Goal: Contribute content: Contribute content

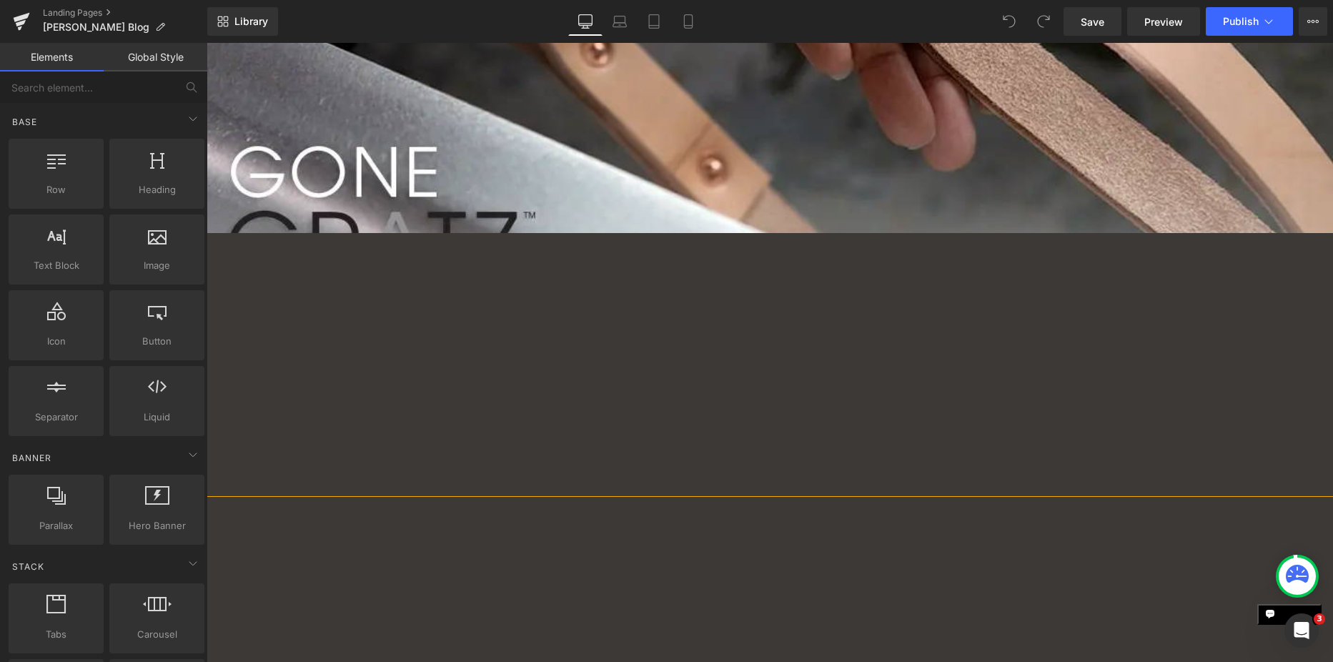
scroll to position [500, 0]
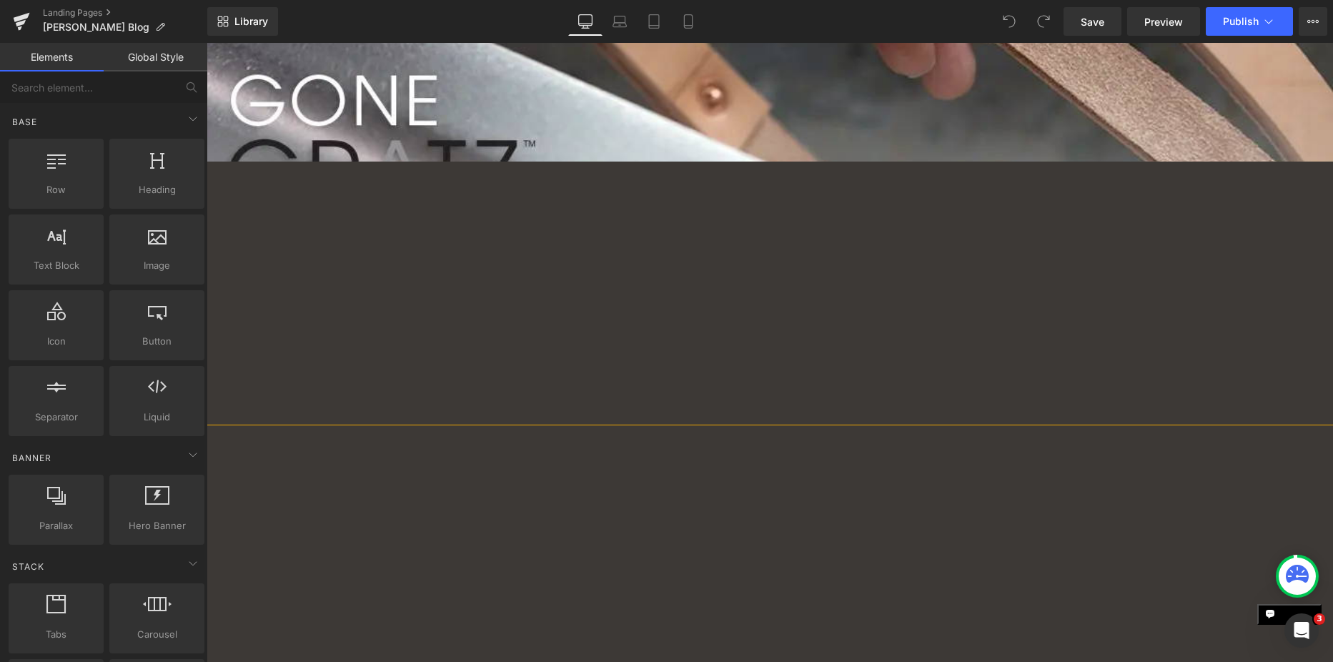
click at [967, 192] on span "Row" at bounding box center [973, 192] width 29 height 21
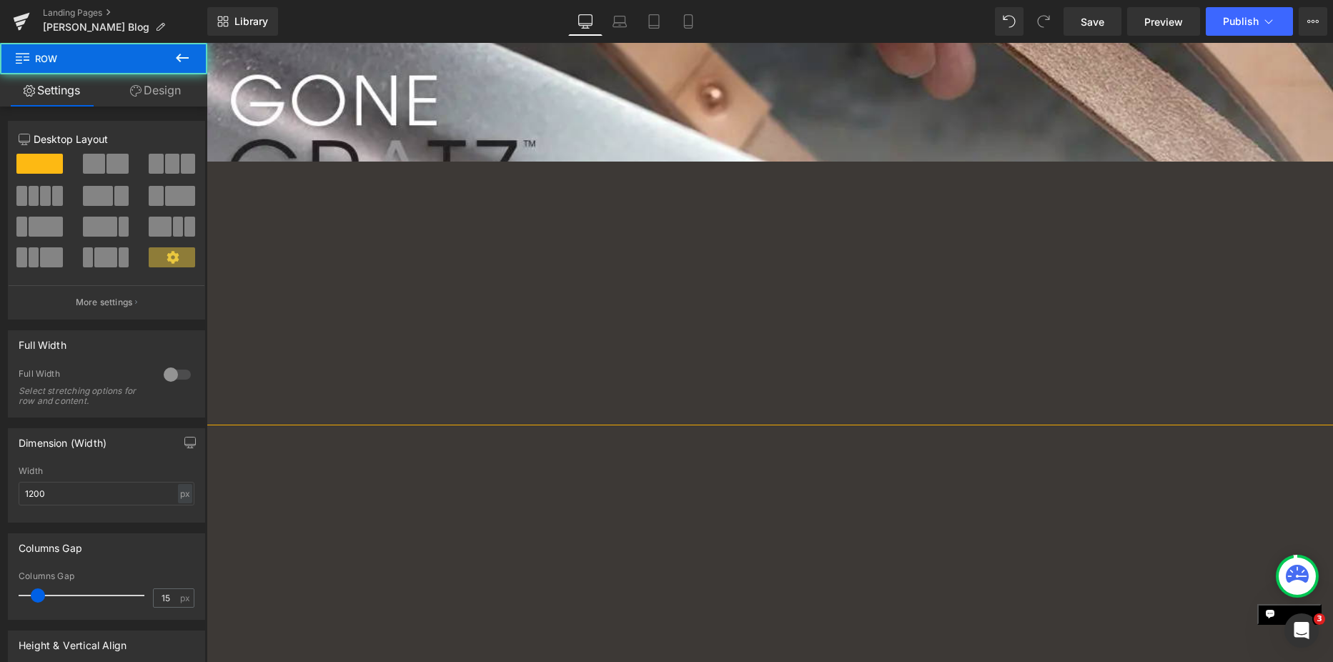
click at [783, 236] on img at bounding box center [759, 317] width 340 height 227
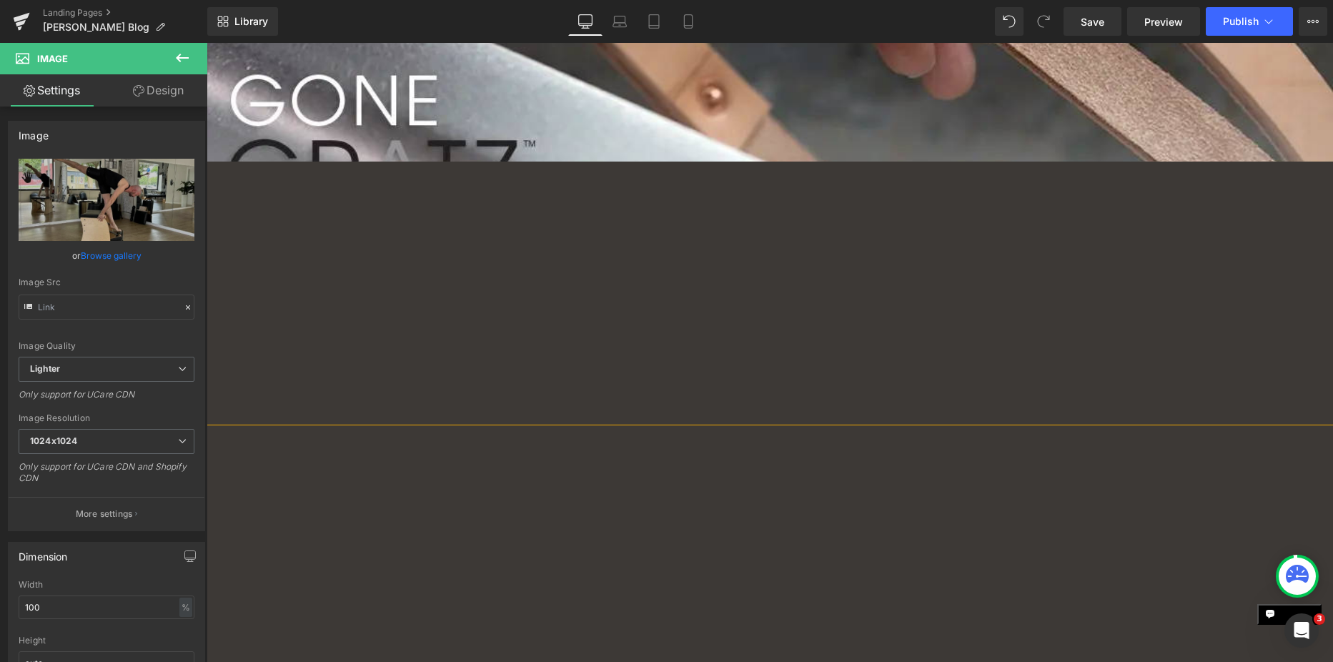
click at [612, 193] on span "Row" at bounding box center [611, 192] width 29 height 21
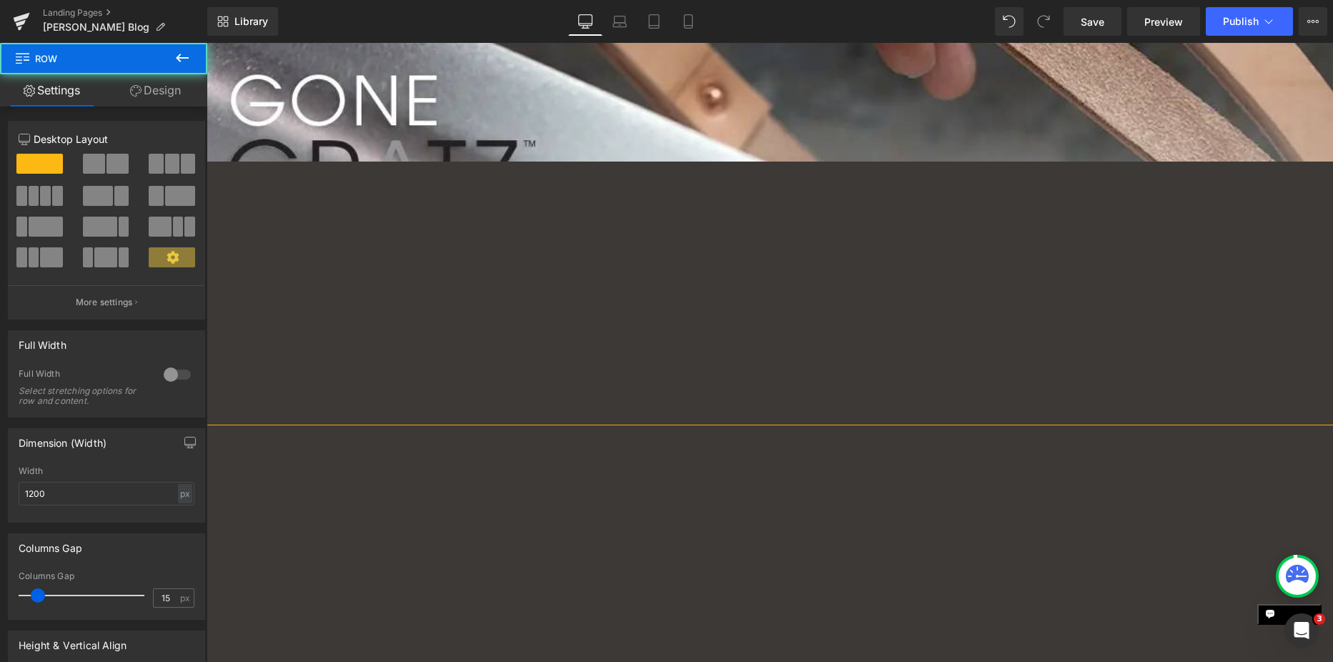
click at [626, 197] on link at bounding box center [635, 192] width 19 height 21
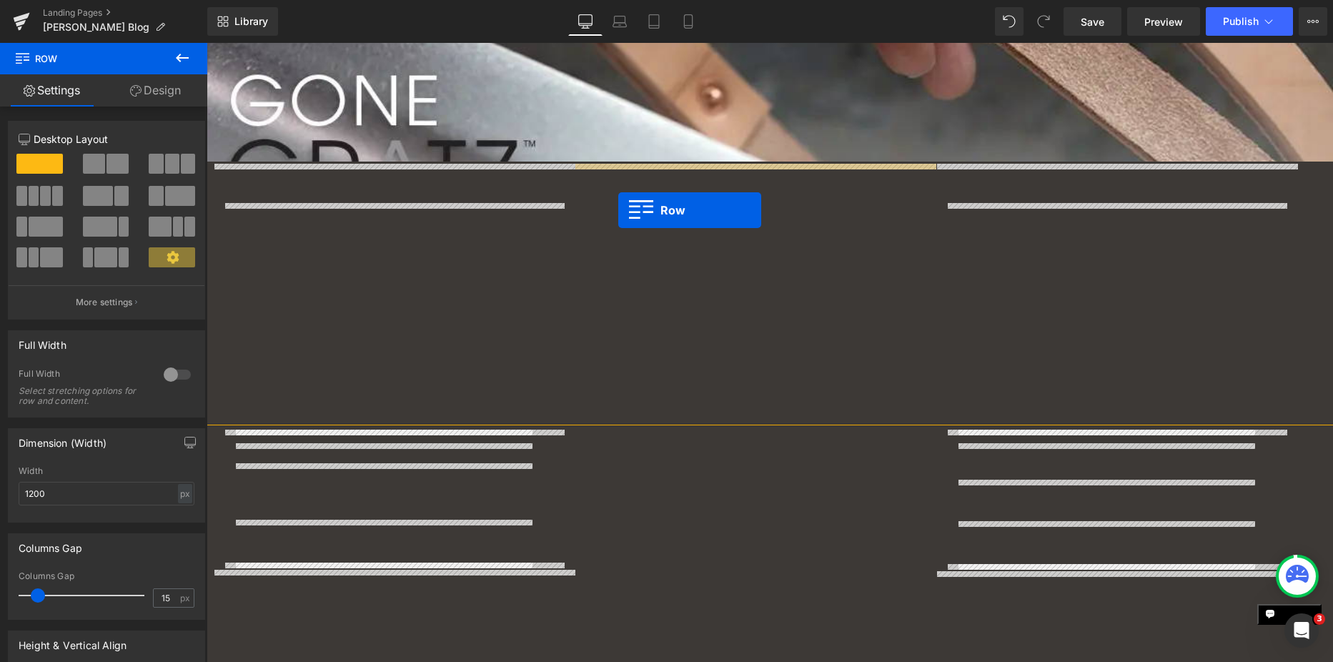
drag, startPoint x: 584, startPoint y: 190, endPoint x: 618, endPoint y: 210, distance: 39.7
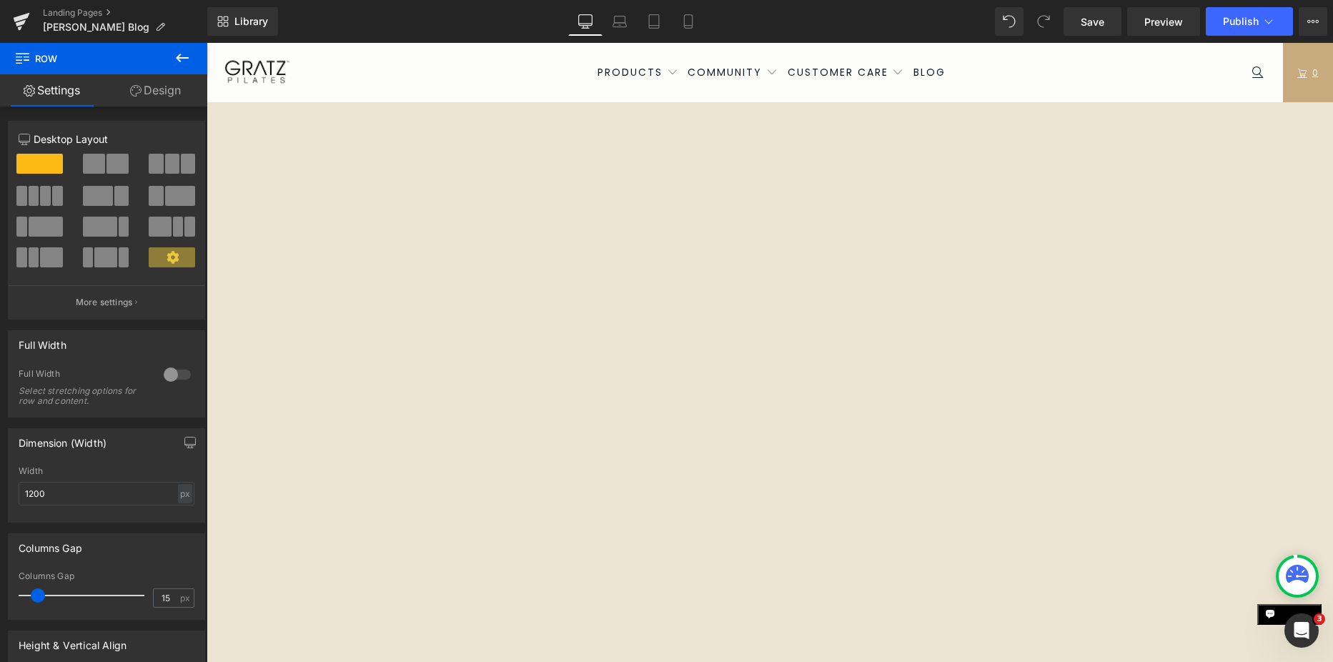
scroll to position [1859, 0]
click at [750, 117] on span "Carousel" at bounding box center [759, 122] width 53 height 21
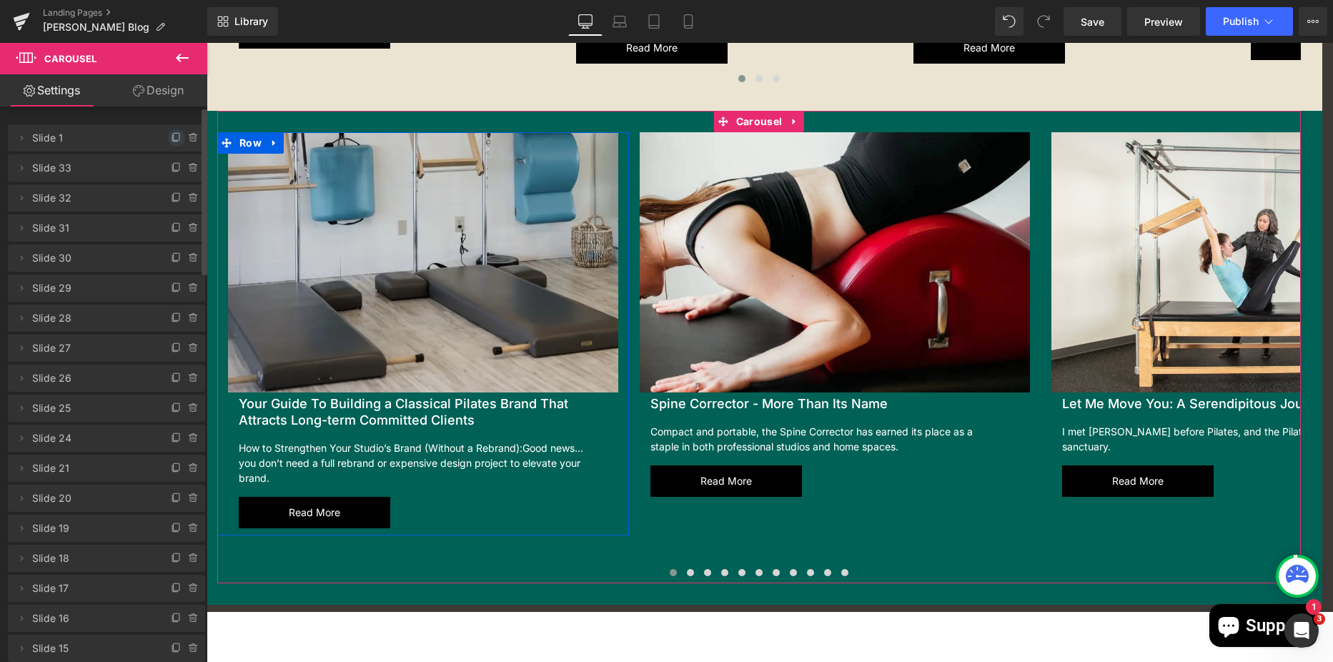
click at [173, 139] on icon at bounding box center [176, 137] width 11 height 11
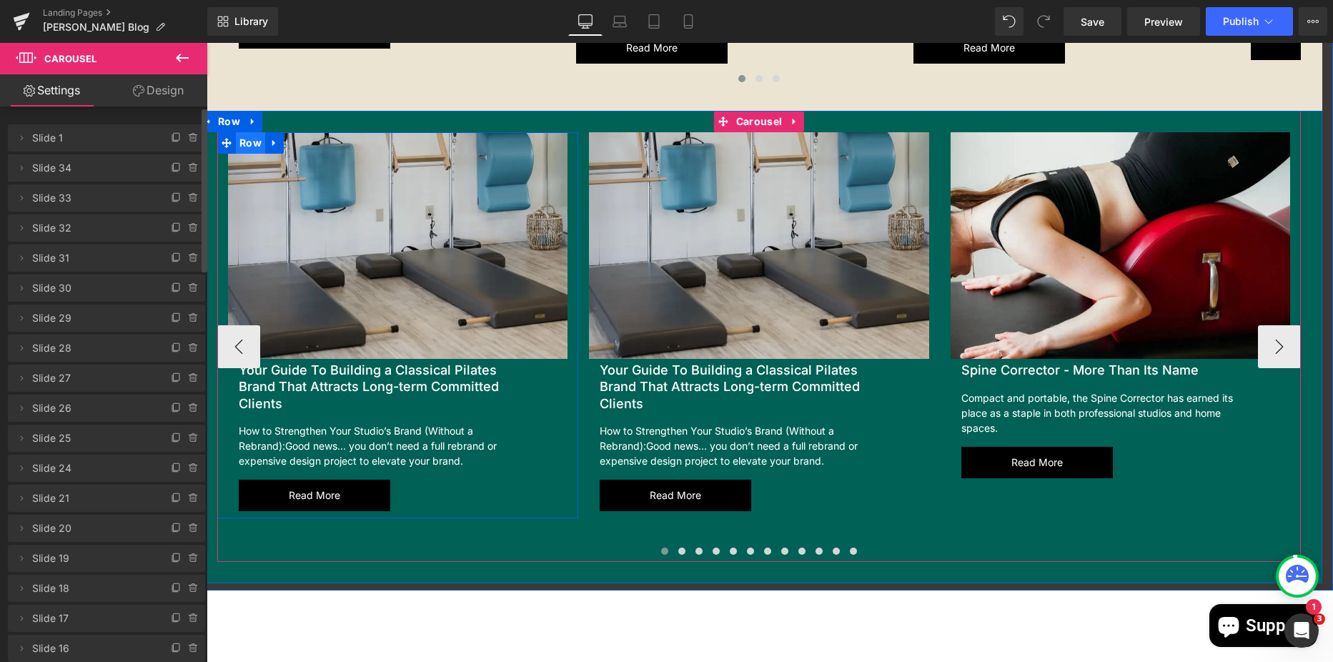
click at [250, 142] on span "Row" at bounding box center [250, 142] width 29 height 21
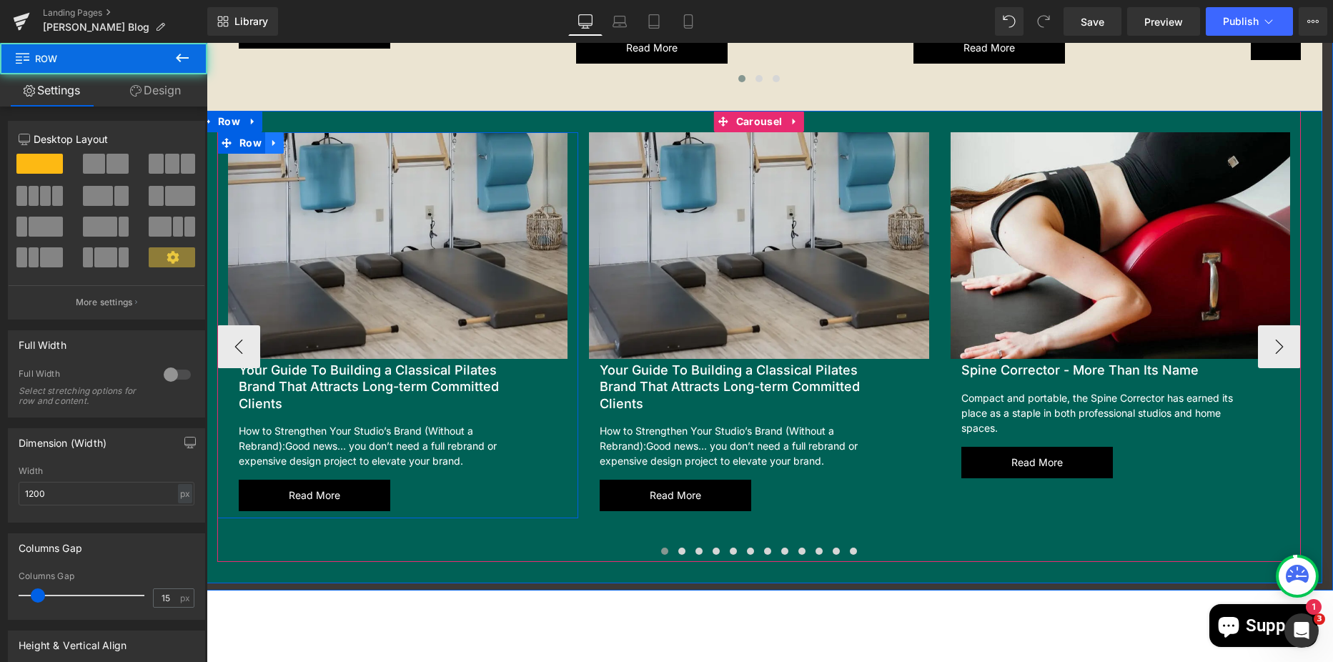
click at [269, 139] on icon at bounding box center [274, 143] width 10 height 11
click at [307, 143] on icon at bounding box center [312, 143] width 10 height 11
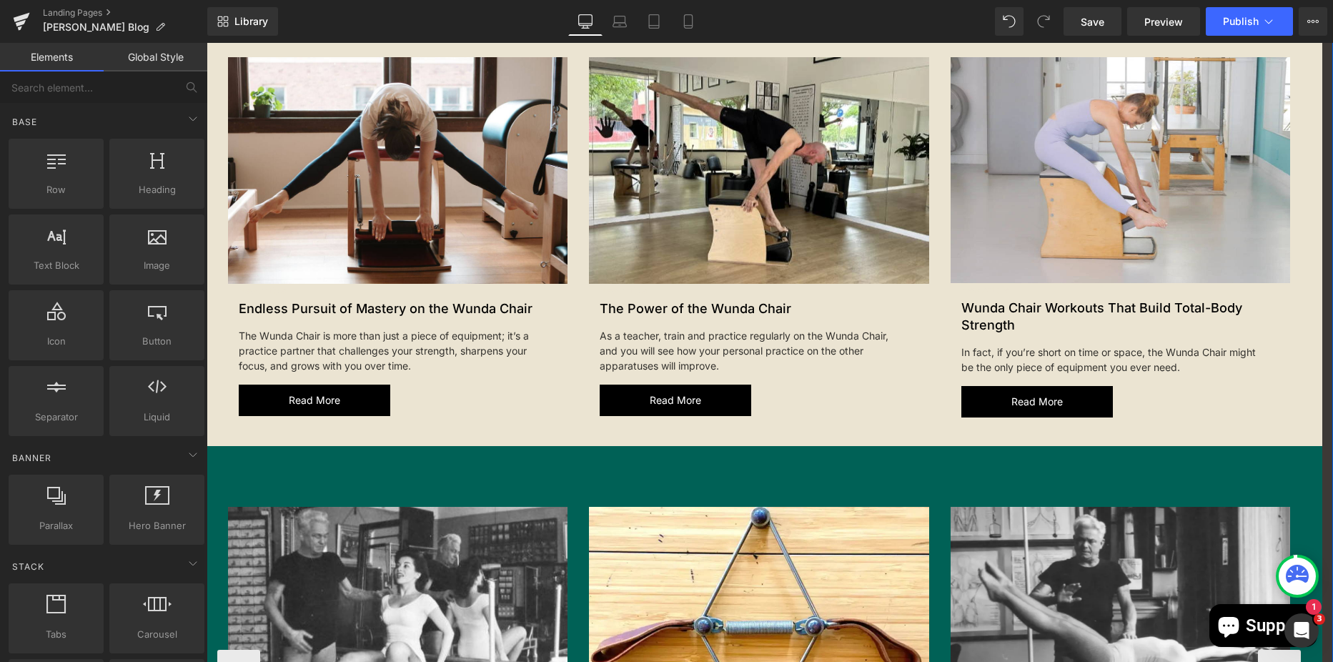
scroll to position [575, 0]
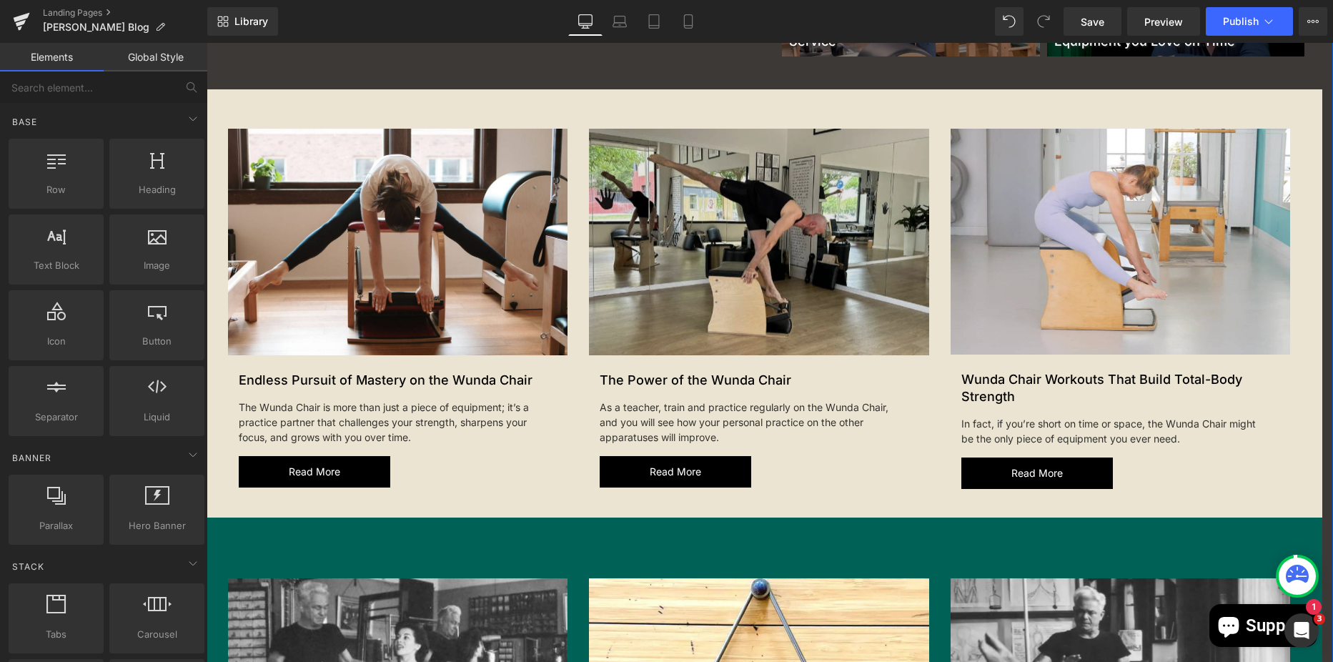
click at [635, 187] on img at bounding box center [759, 242] width 340 height 227
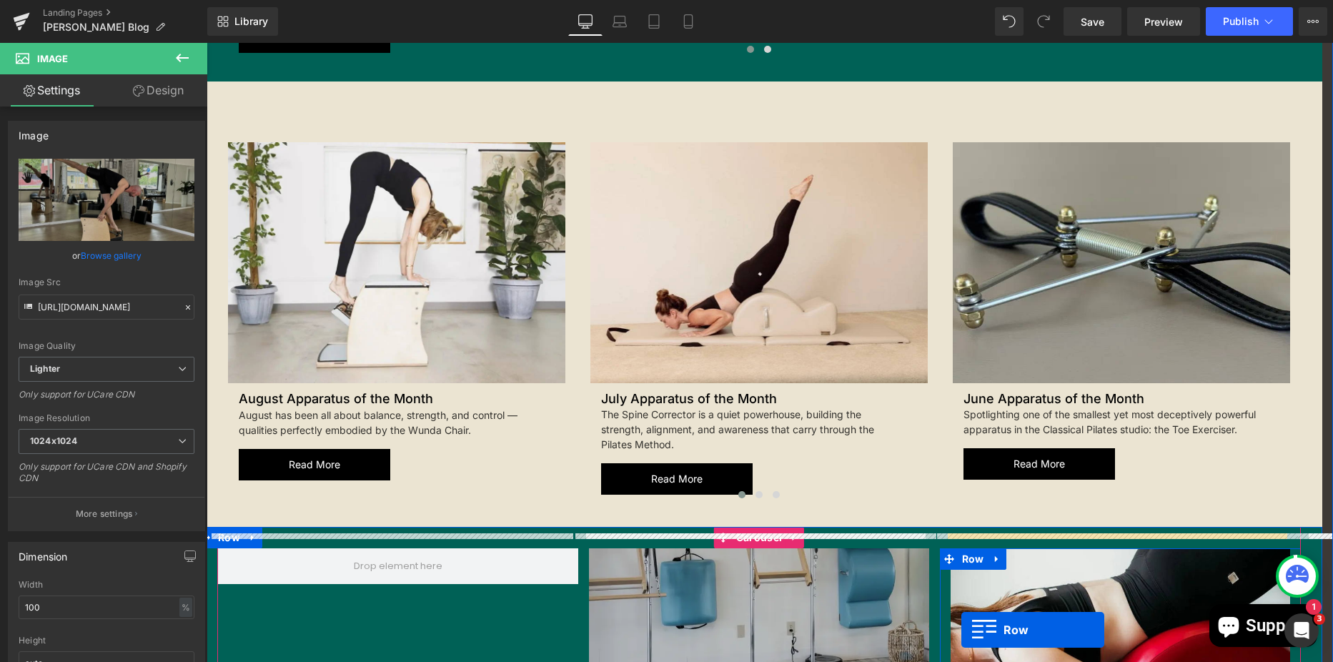
scroll to position [1519, 0]
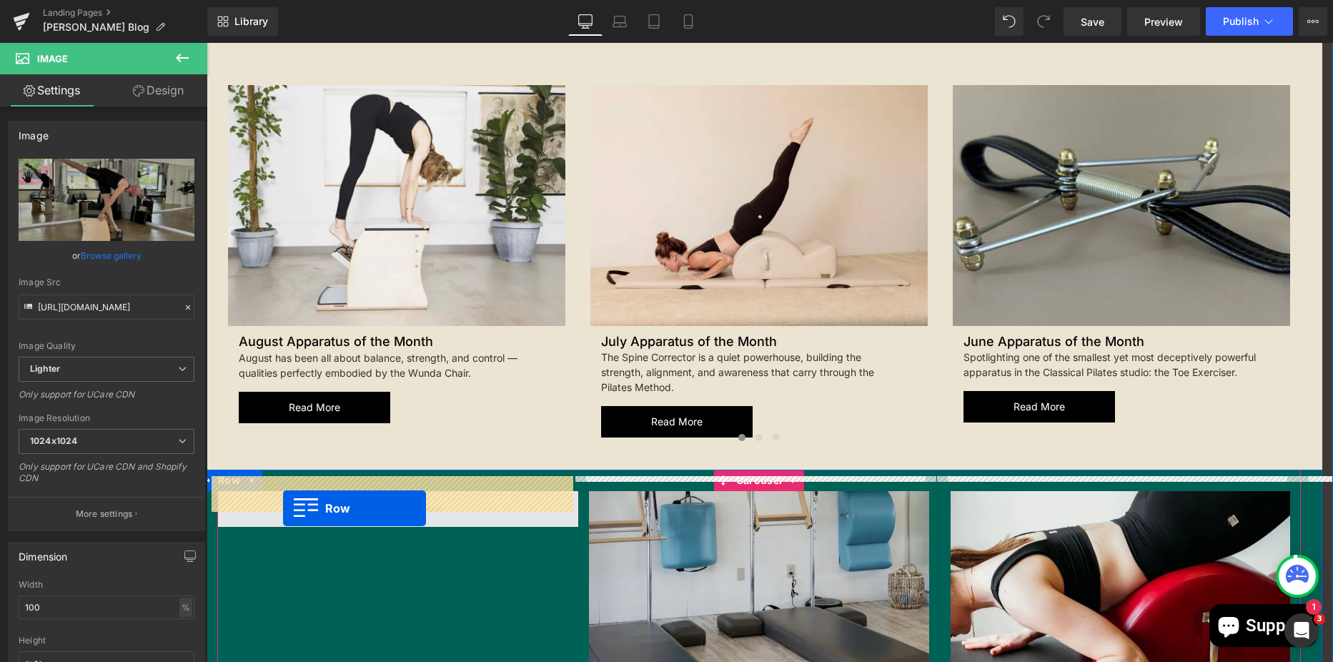
drag, startPoint x: 583, startPoint y: 117, endPoint x: 283, endPoint y: 508, distance: 493.1
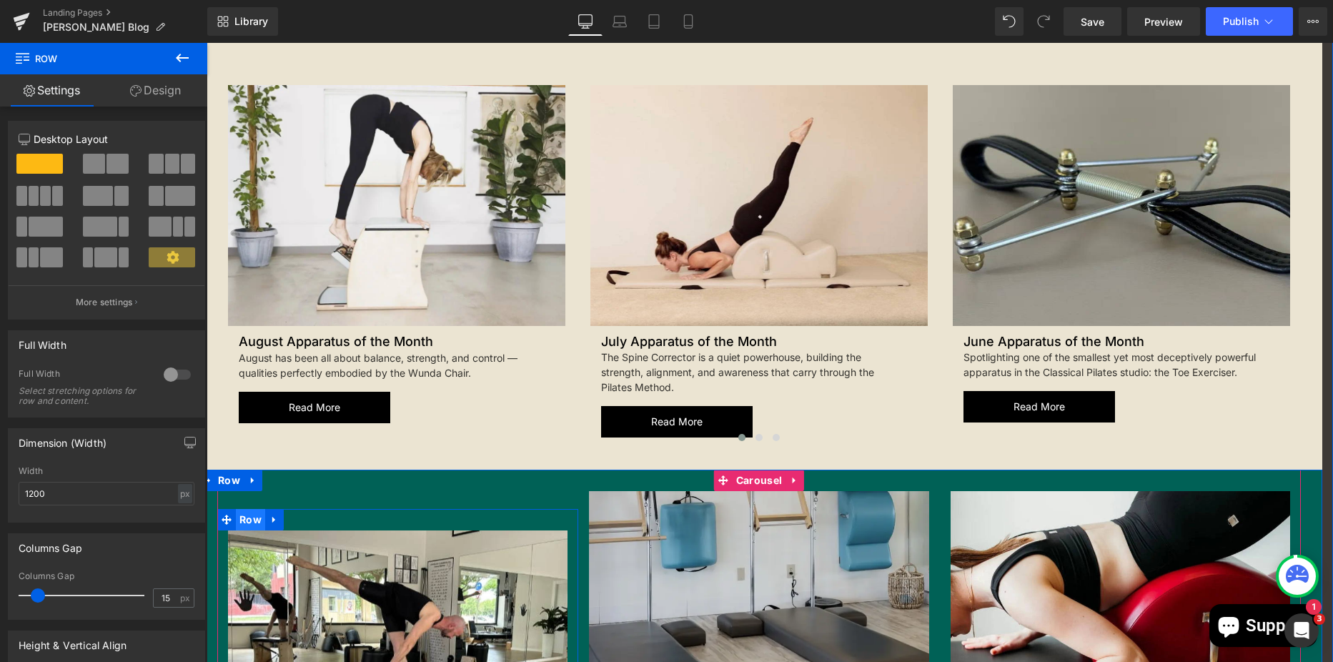
click at [243, 509] on span "Row" at bounding box center [250, 519] width 29 height 21
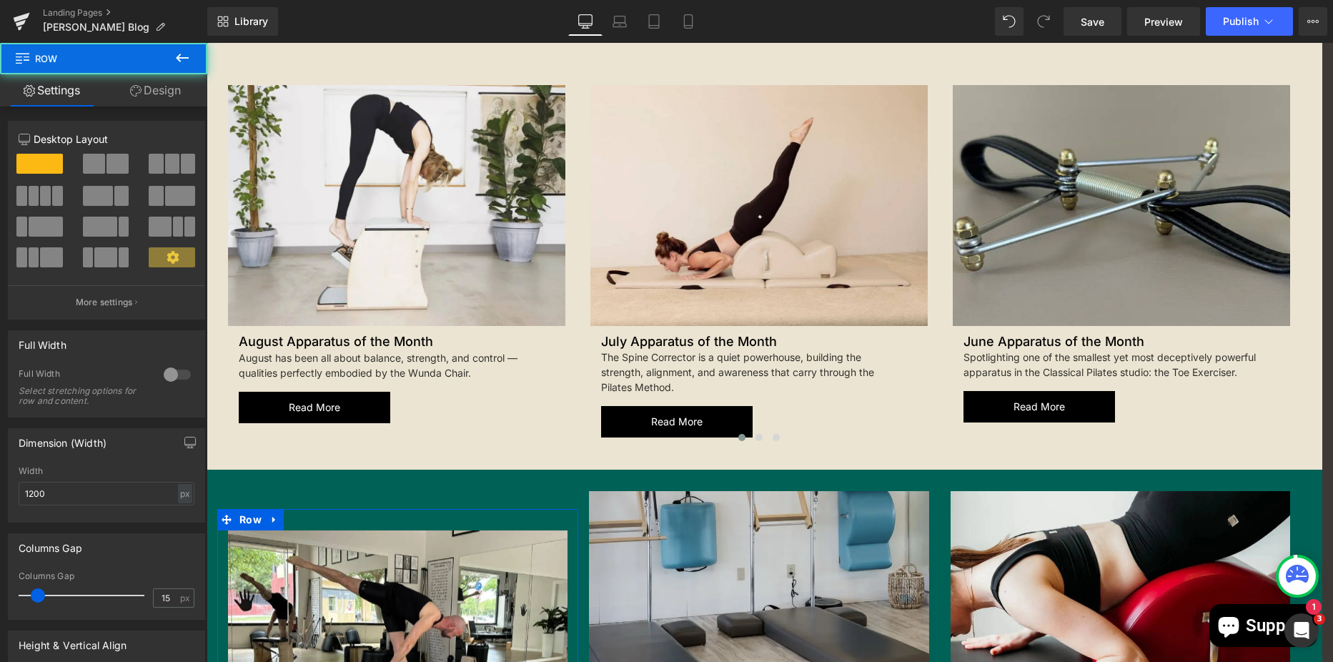
click at [142, 81] on link "Design" at bounding box center [156, 90] width 104 height 32
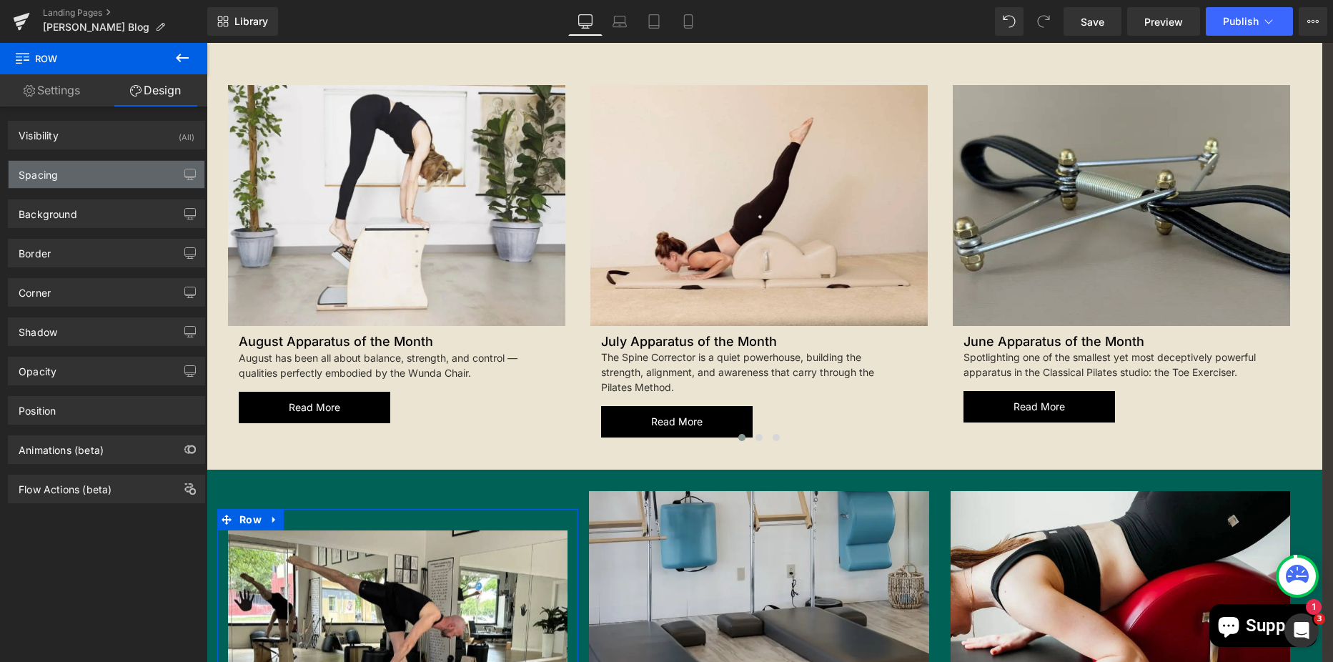
drag, startPoint x: 102, startPoint y: 169, endPoint x: 118, endPoint y: 173, distance: 16.1
click at [102, 169] on div "Spacing" at bounding box center [107, 174] width 196 height 27
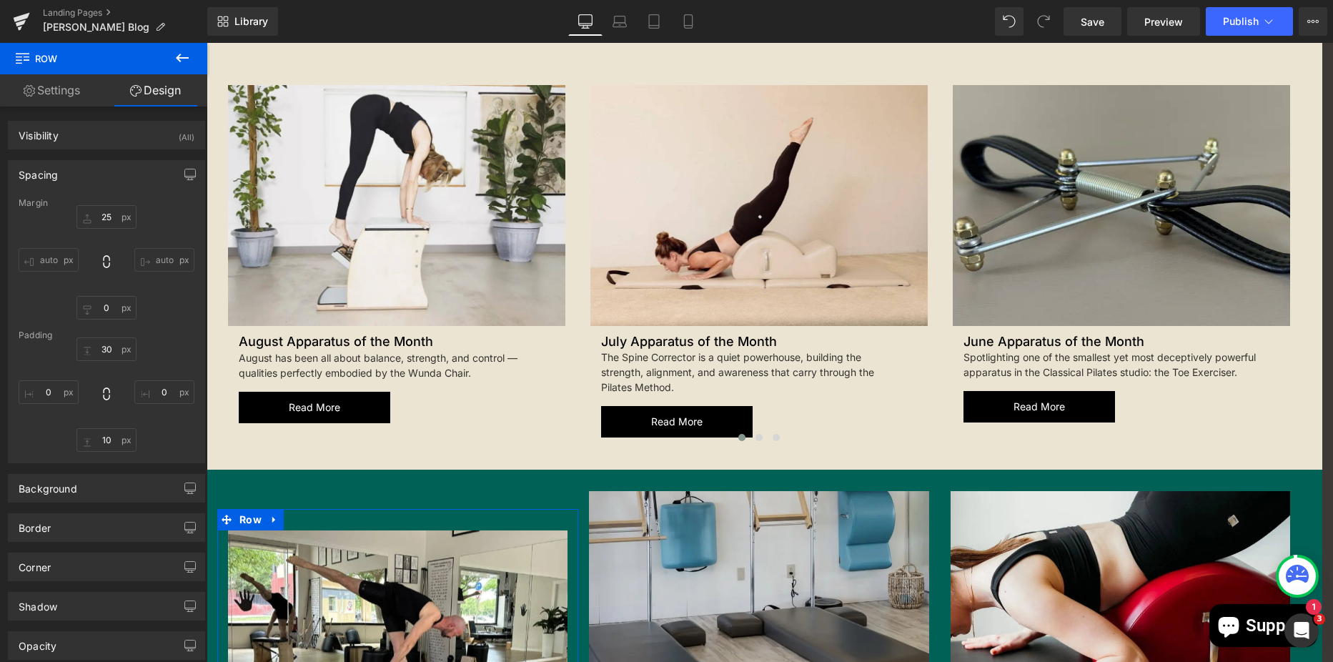
click at [114, 207] on div "Margin" at bounding box center [107, 203] width 176 height 10
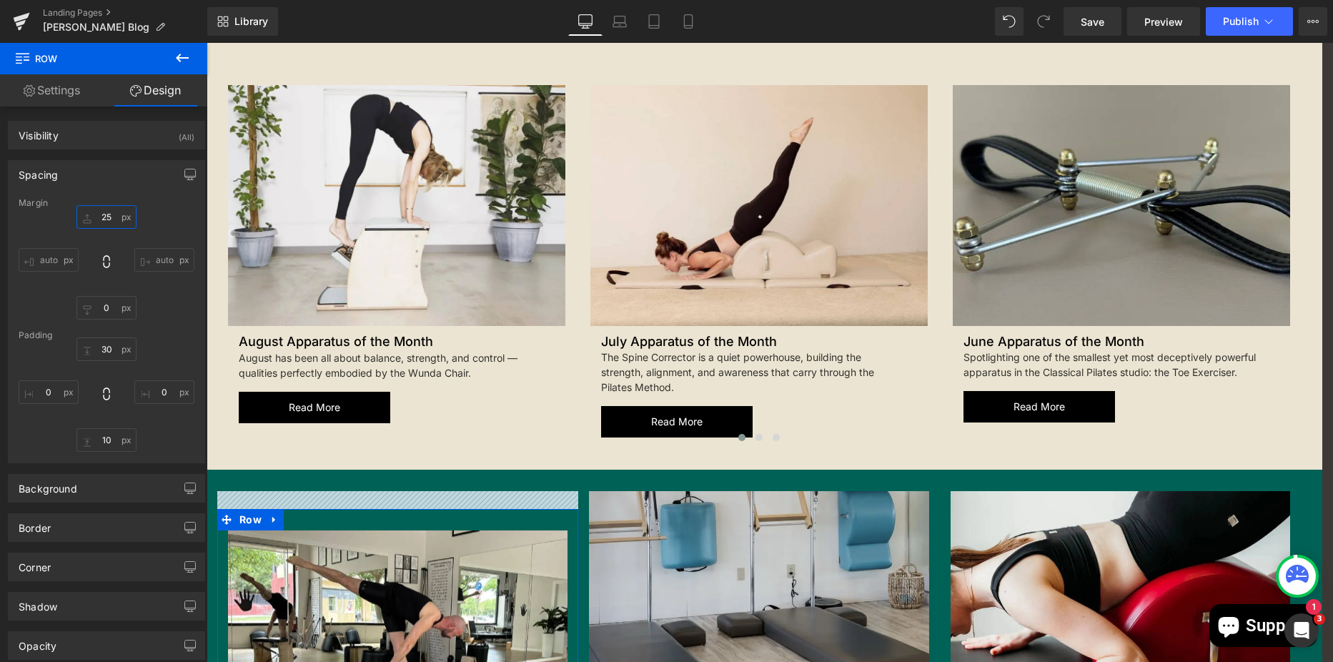
click at [113, 215] on input "25" at bounding box center [106, 217] width 60 height 24
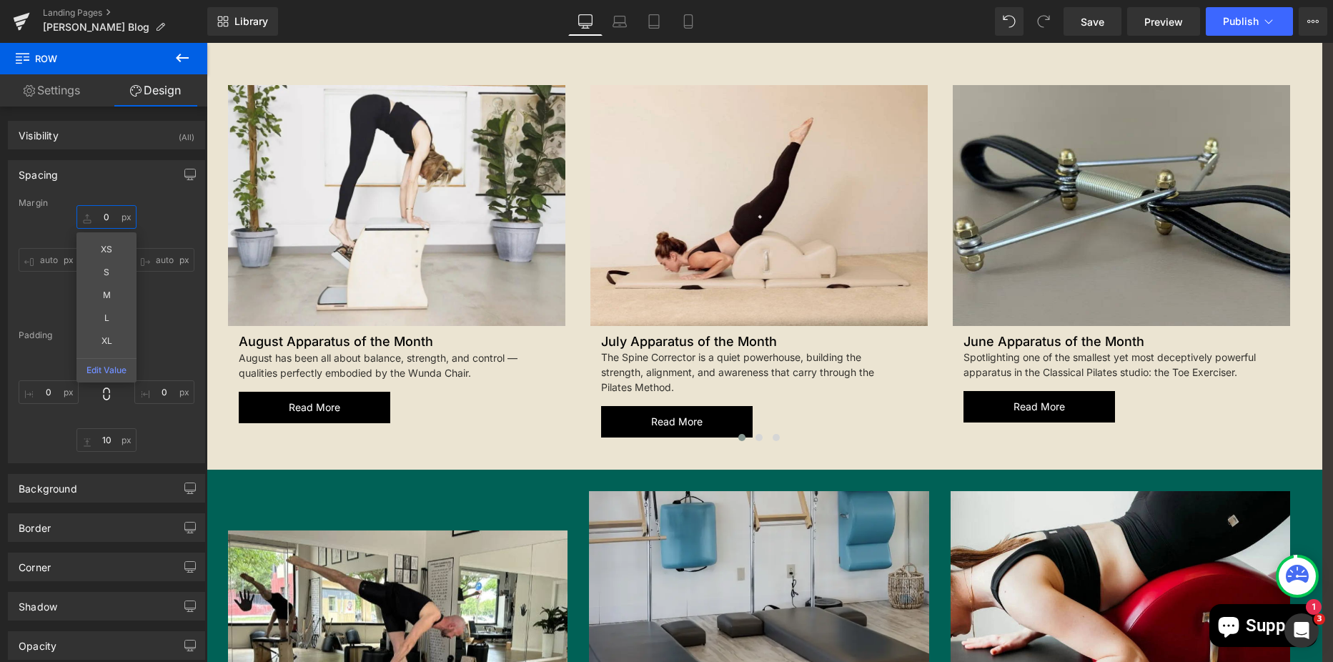
type input "0"
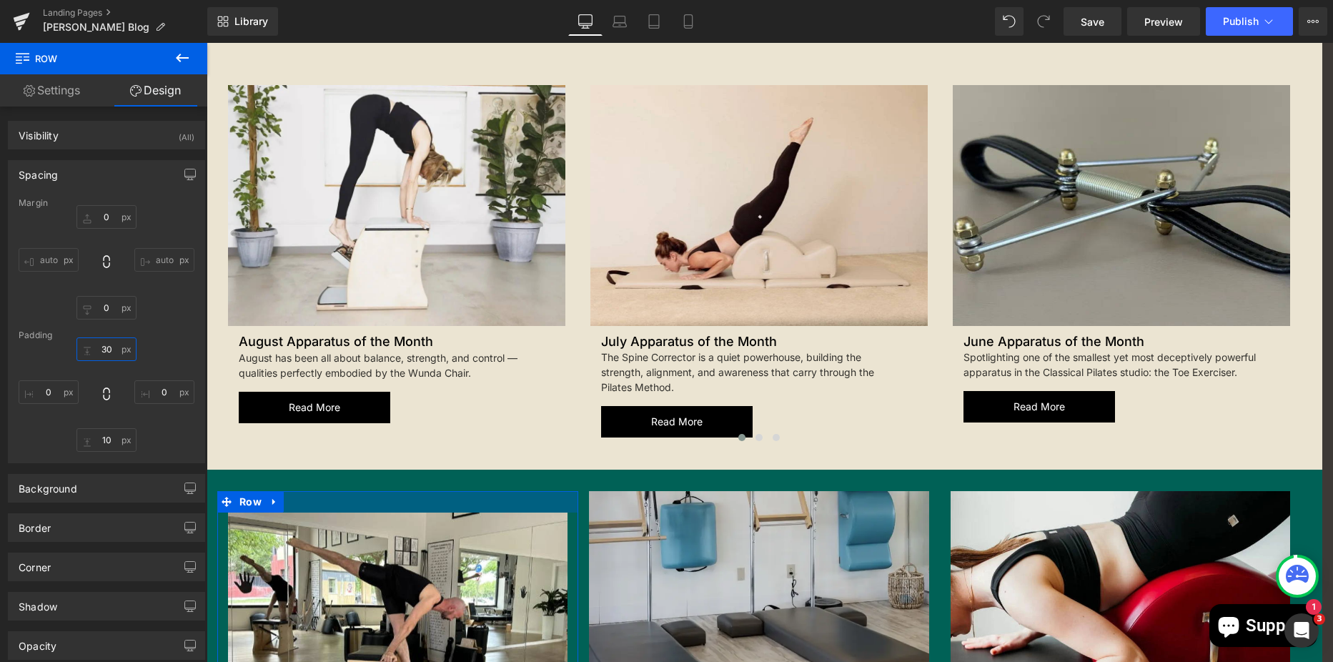
click at [107, 347] on input "30" at bounding box center [106, 349] width 60 height 24
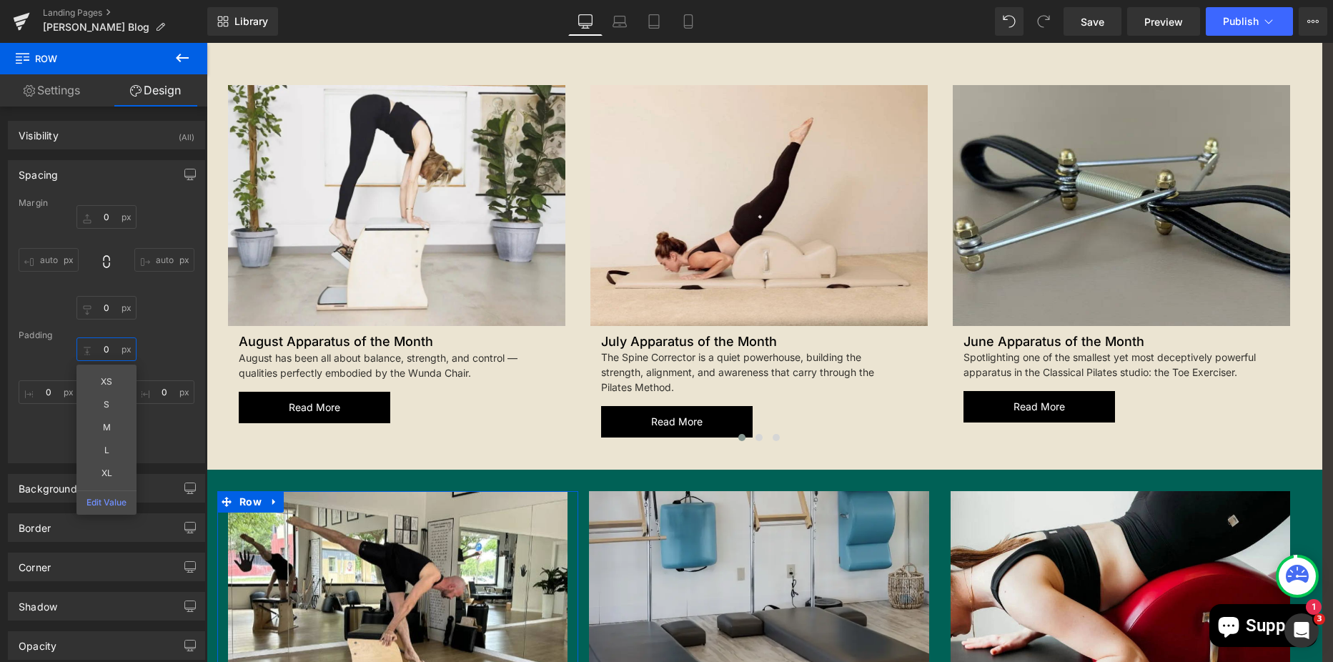
type input "0"
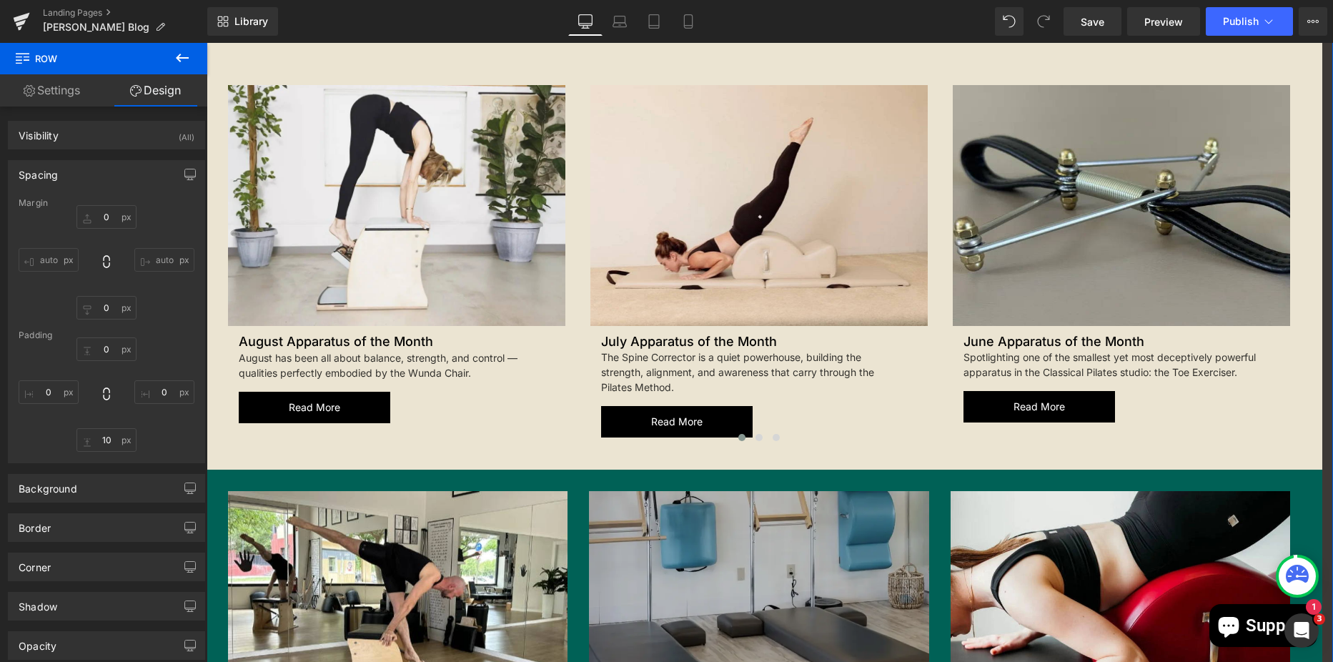
scroll to position [1805, 0]
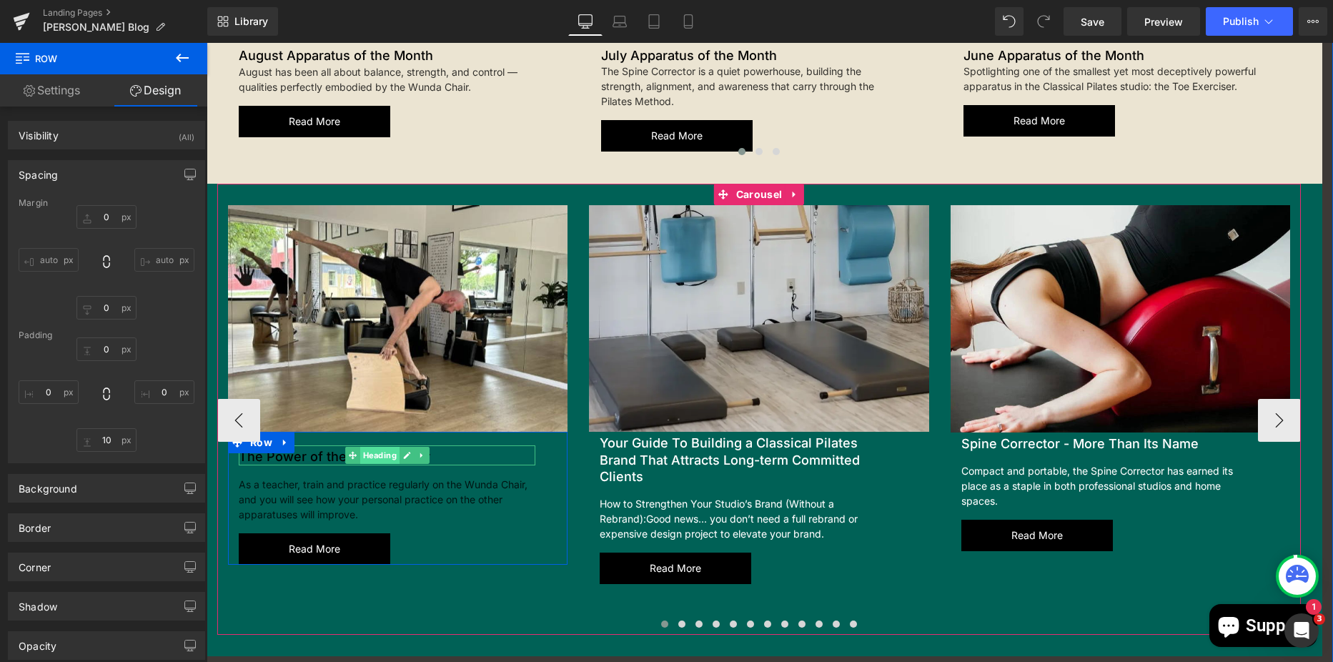
click at [370, 447] on span "Heading" at bounding box center [379, 455] width 39 height 17
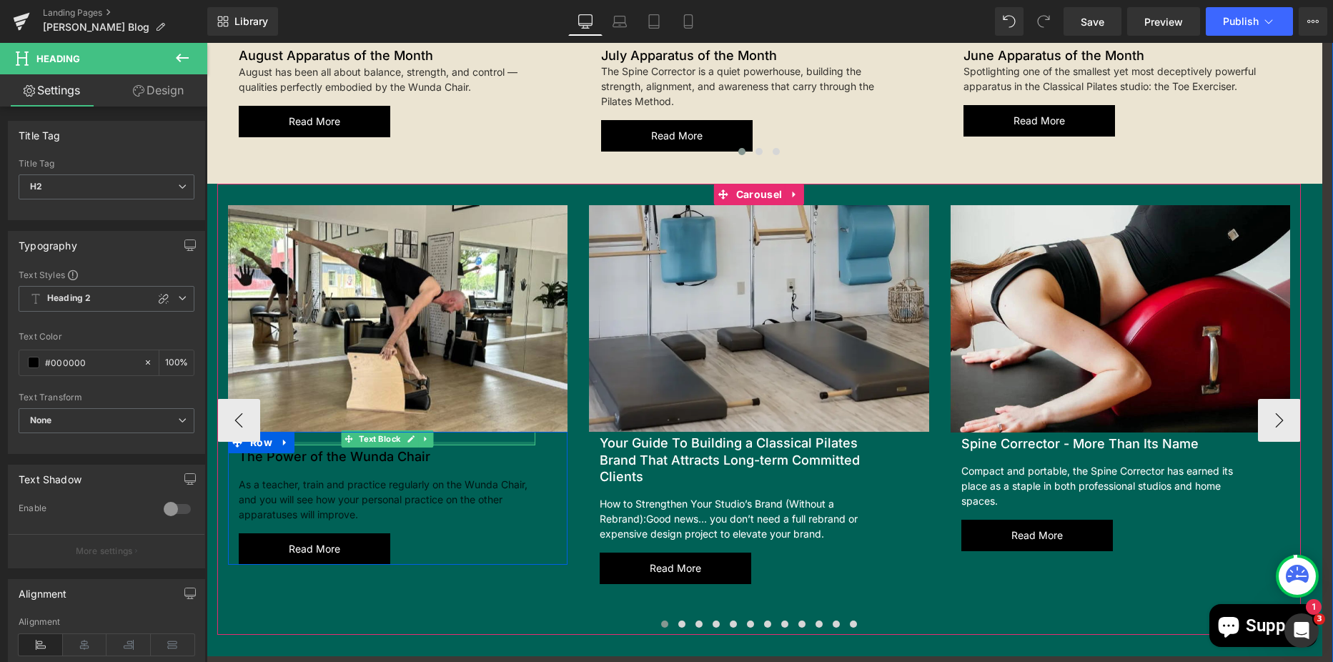
click at [304, 442] on div at bounding box center [387, 444] width 297 height 4
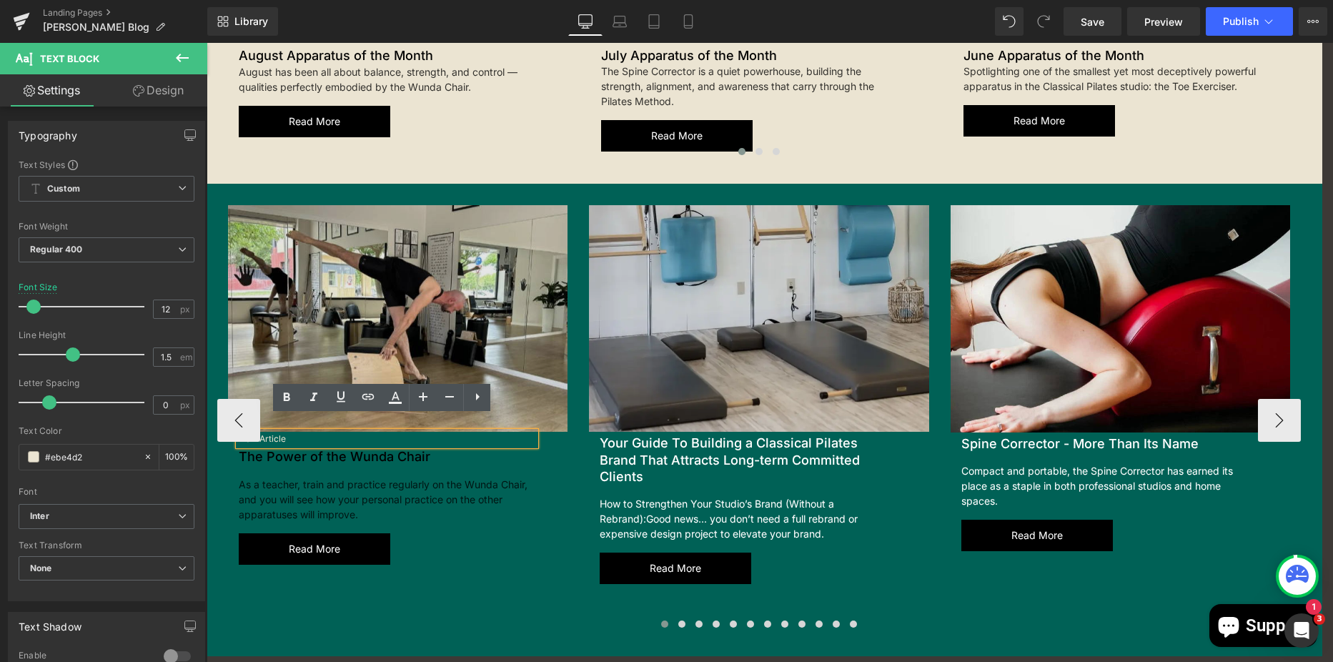
click at [352, 412] on img at bounding box center [398, 318] width 340 height 227
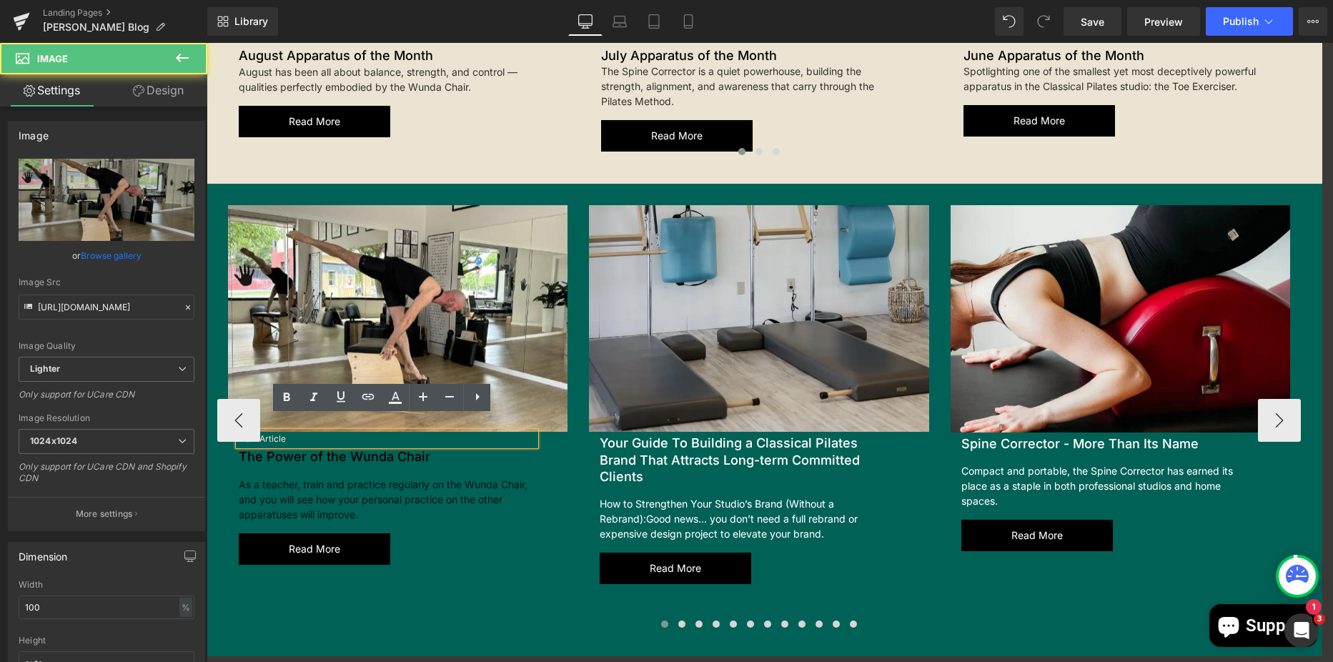
drag, startPoint x: 347, startPoint y: 467, endPoint x: 346, endPoint y: 458, distance: 9.3
click at [347, 467] on div "As a teacher, train and practice regularly on the Wunda Chair, and you will see…" at bounding box center [387, 493] width 297 height 56
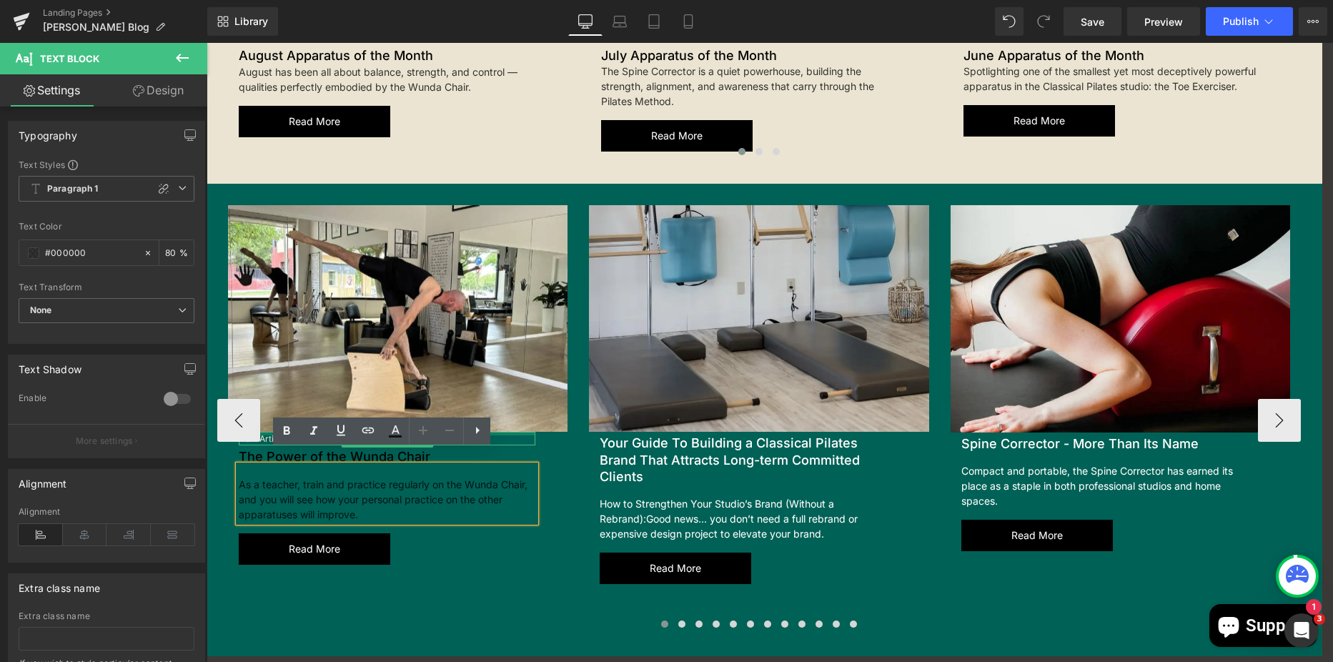
click at [261, 432] on div at bounding box center [387, 434] width 297 height 4
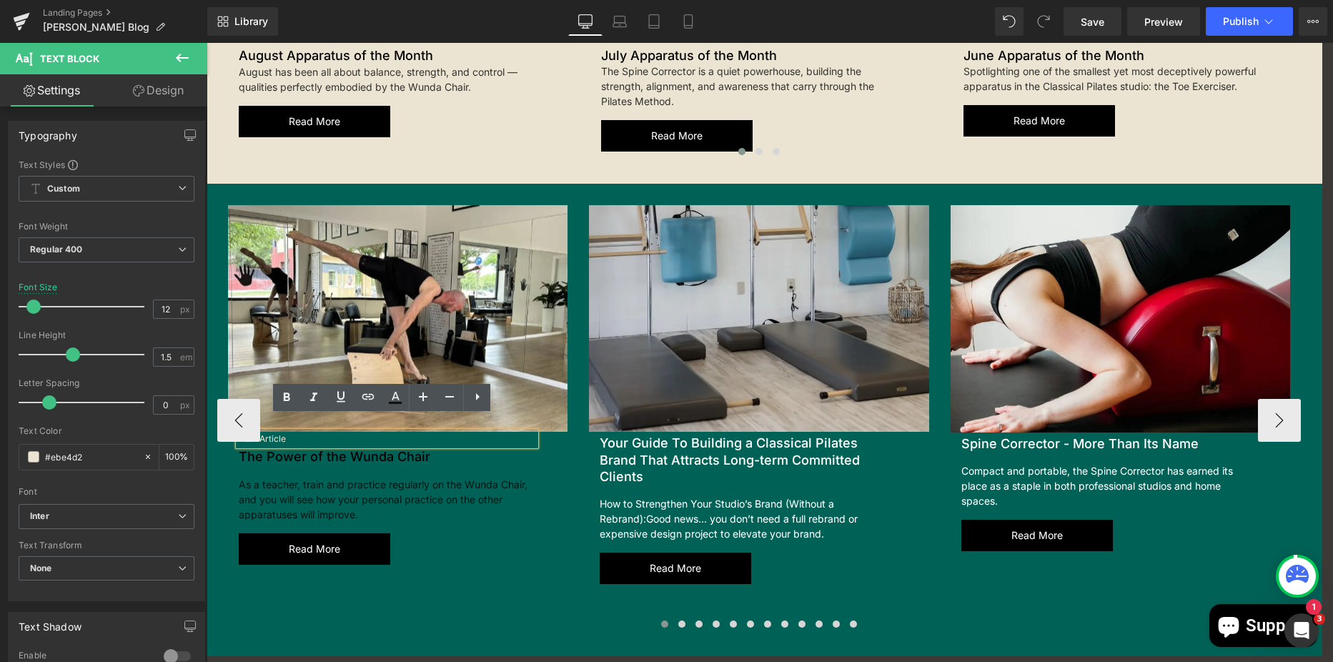
click at [300, 432] on p "New Article" at bounding box center [387, 439] width 297 height 14
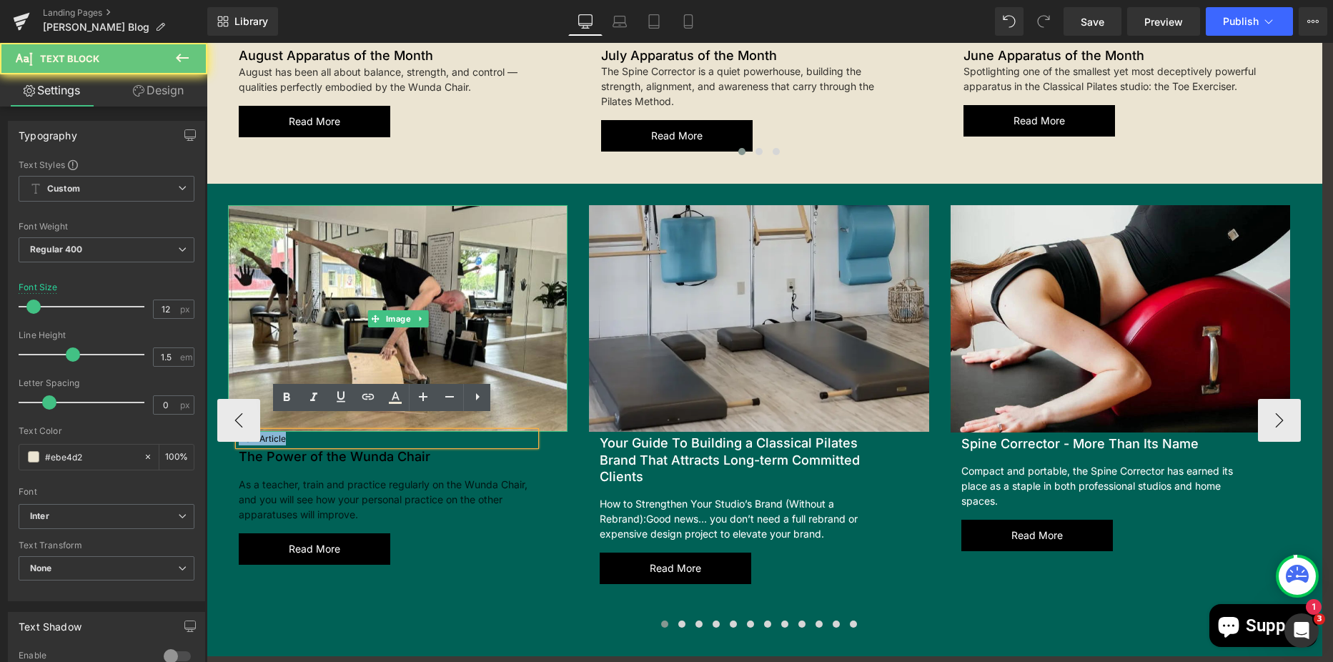
drag, startPoint x: 300, startPoint y: 425, endPoint x: 340, endPoint y: 437, distance: 42.0
click at [244, 408] on div "Image New Article Text Block The Power of the Wunda Chair Heading As a teacher,…" at bounding box center [397, 384] width 361 height 359
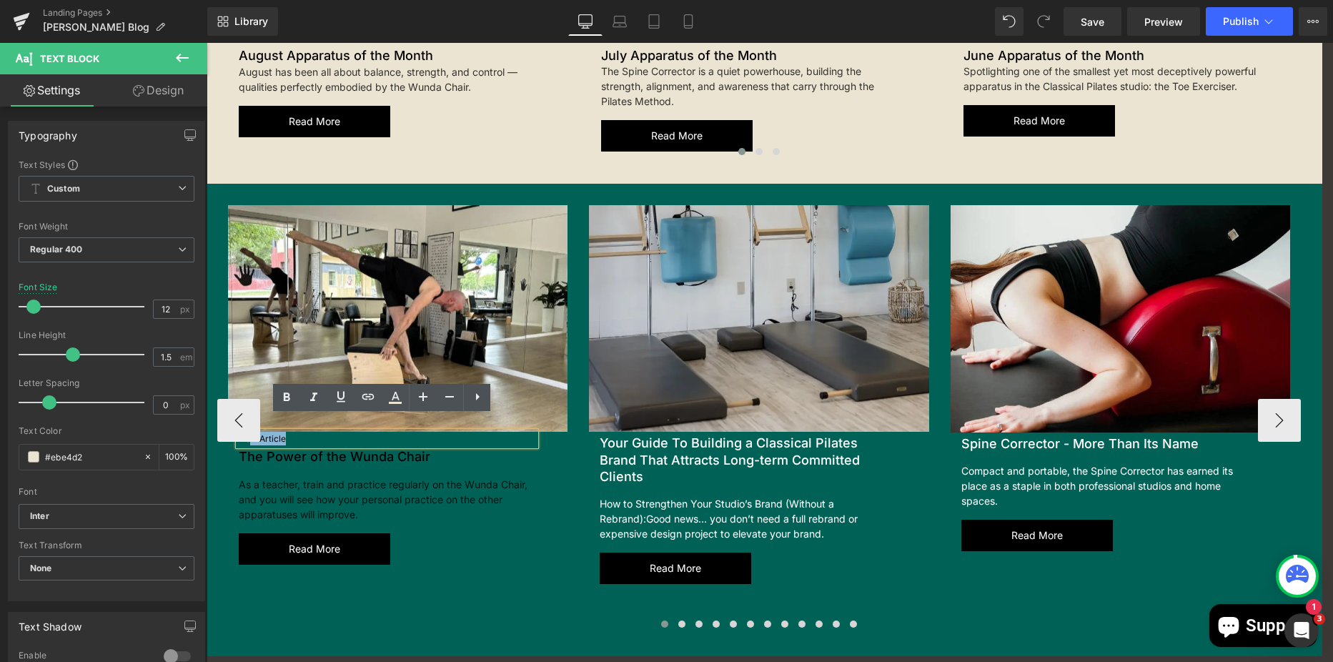
drag, startPoint x: 346, startPoint y: 440, endPoint x: 380, endPoint y: 495, distance: 63.9
click at [349, 447] on span at bounding box center [352, 455] width 15 height 17
click at [359, 493] on div "As a teacher, train and practice regularly on the Wunda Chair, and you will see…" at bounding box center [387, 493] width 297 height 56
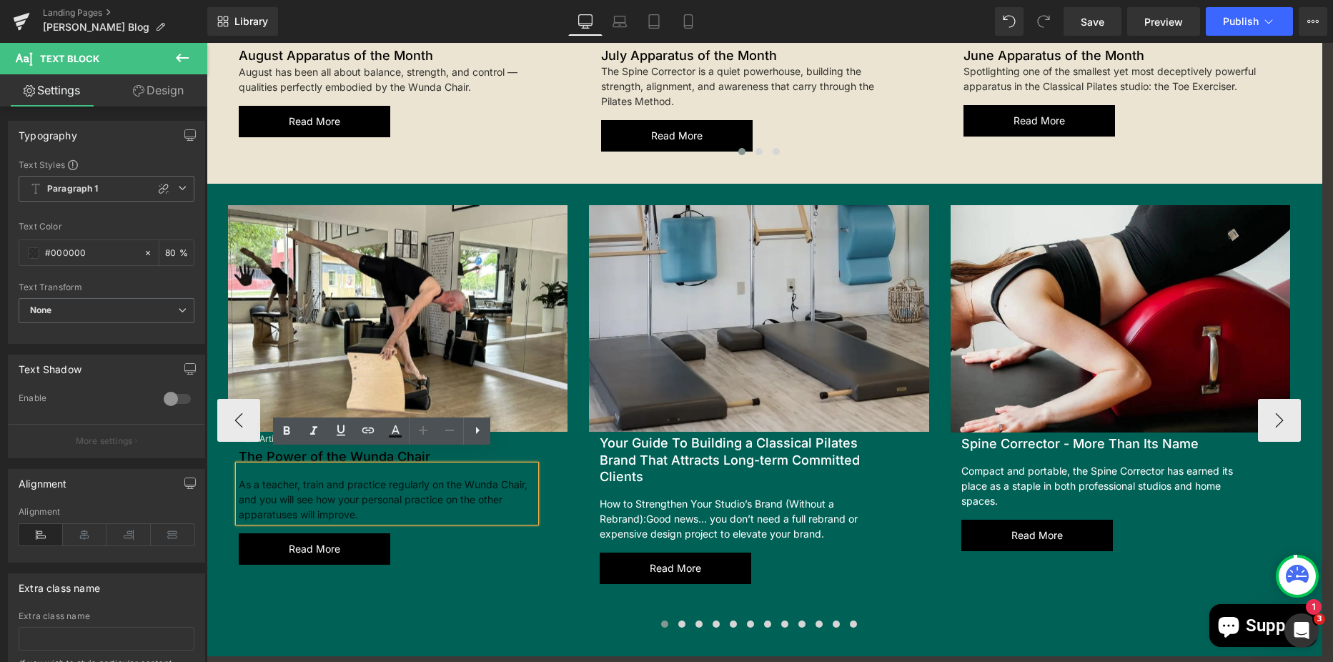
click at [515, 548] on div "Read more Button" at bounding box center [387, 548] width 297 height 31
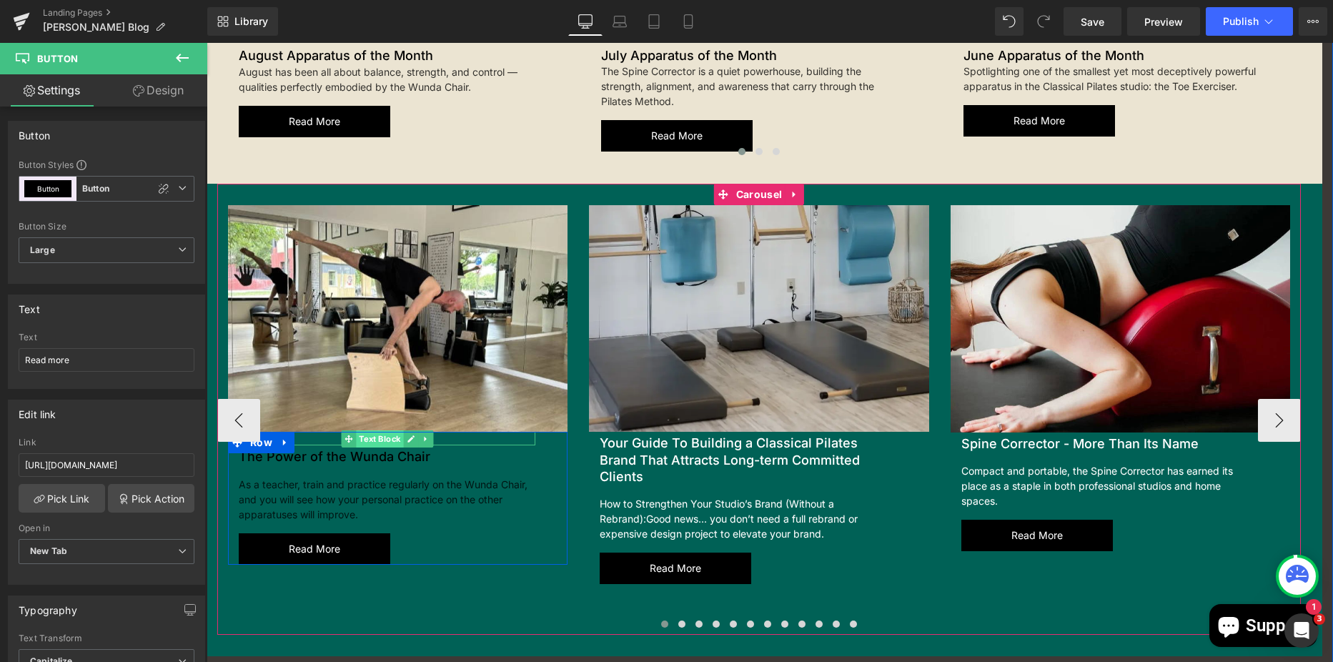
click at [372, 430] on span "Text Block" at bounding box center [379, 438] width 47 height 17
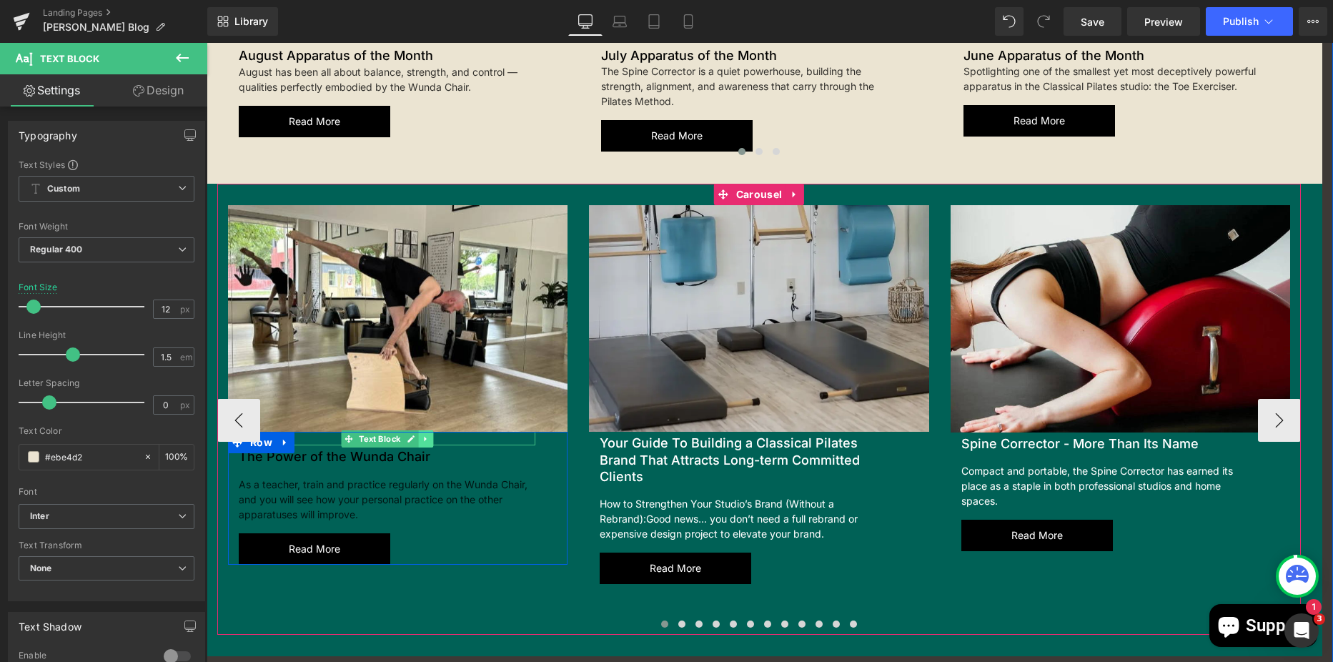
click at [418, 430] on link at bounding box center [425, 438] width 15 height 17
click at [429, 435] on icon at bounding box center [433, 439] width 8 height 9
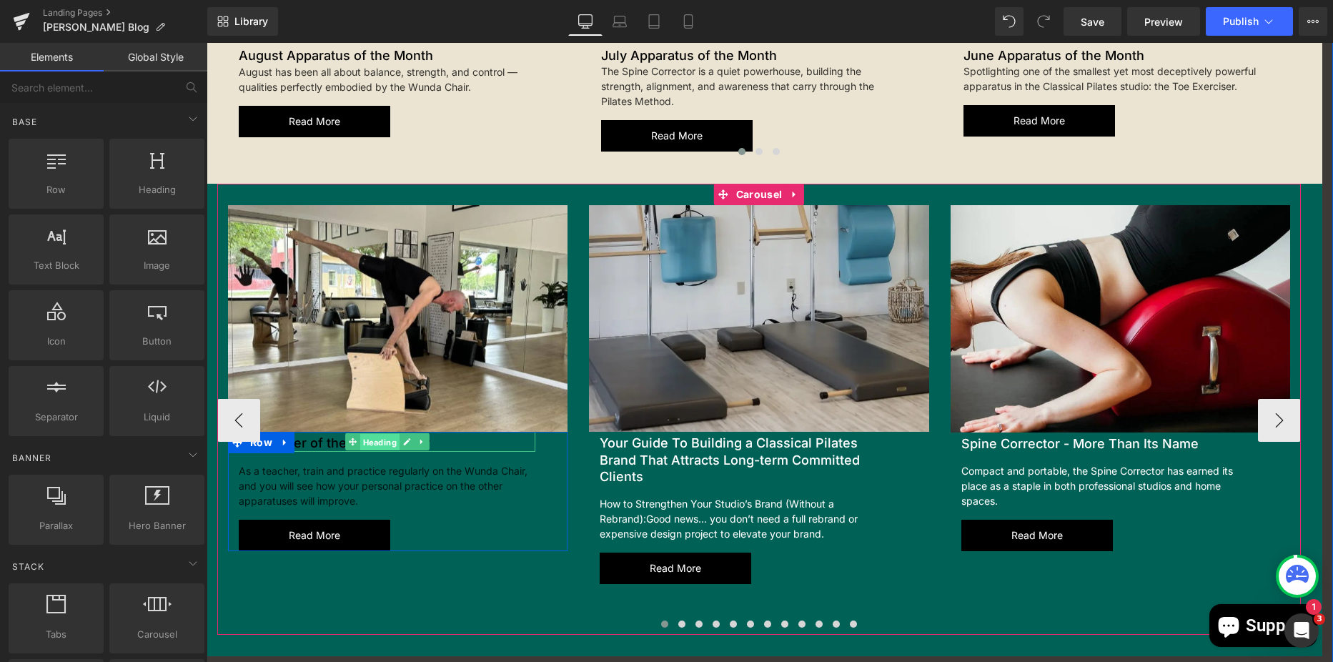
click at [372, 434] on span "Heading" at bounding box center [379, 442] width 39 height 17
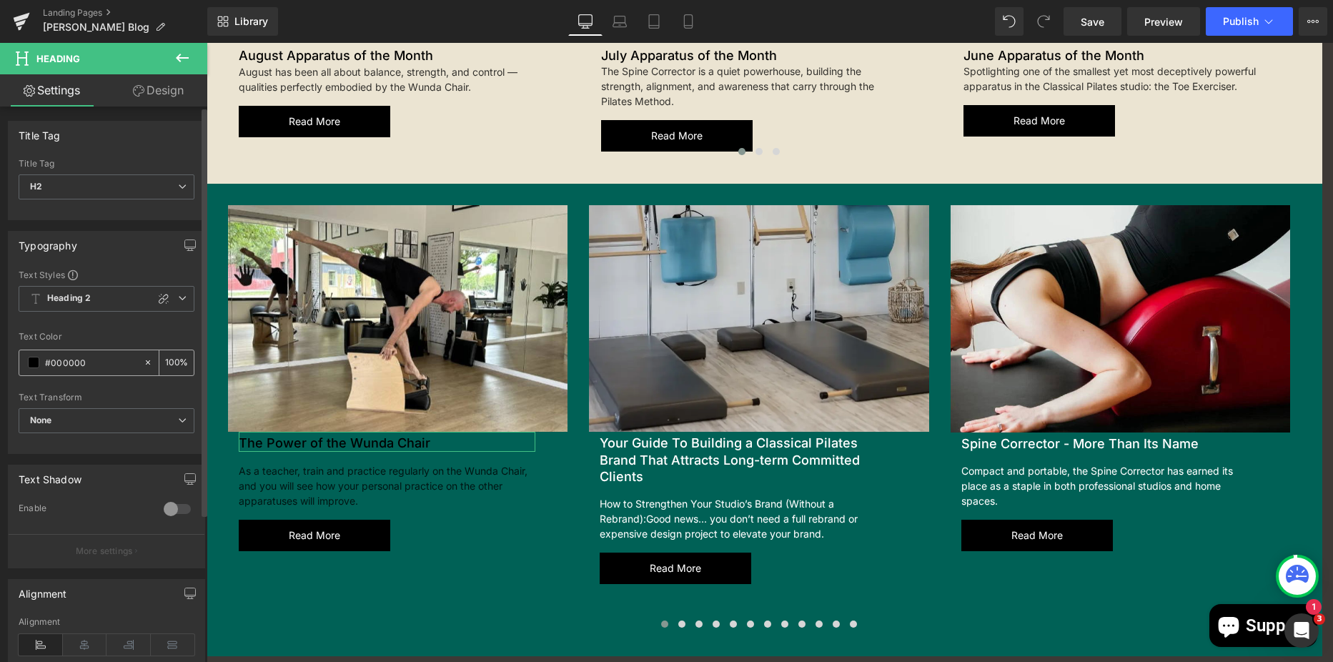
click at [145, 365] on icon at bounding box center [148, 362] width 10 height 10
click at [104, 370] on input "#000000" at bounding box center [90, 363] width 91 height 16
drag, startPoint x: 104, startPoint y: 367, endPoint x: 29, endPoint y: 350, distance: 76.8
click at [29, 350] on div "nonefff" at bounding box center [81, 362] width 124 height 25
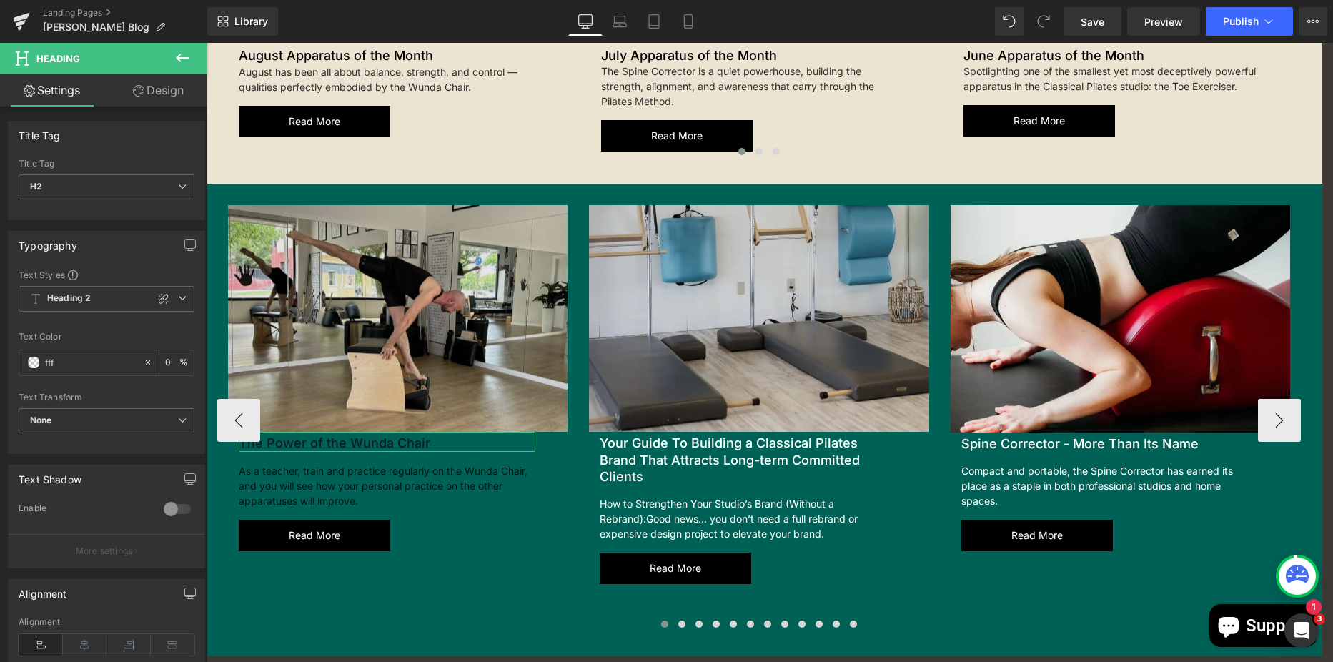
type input "ffff"
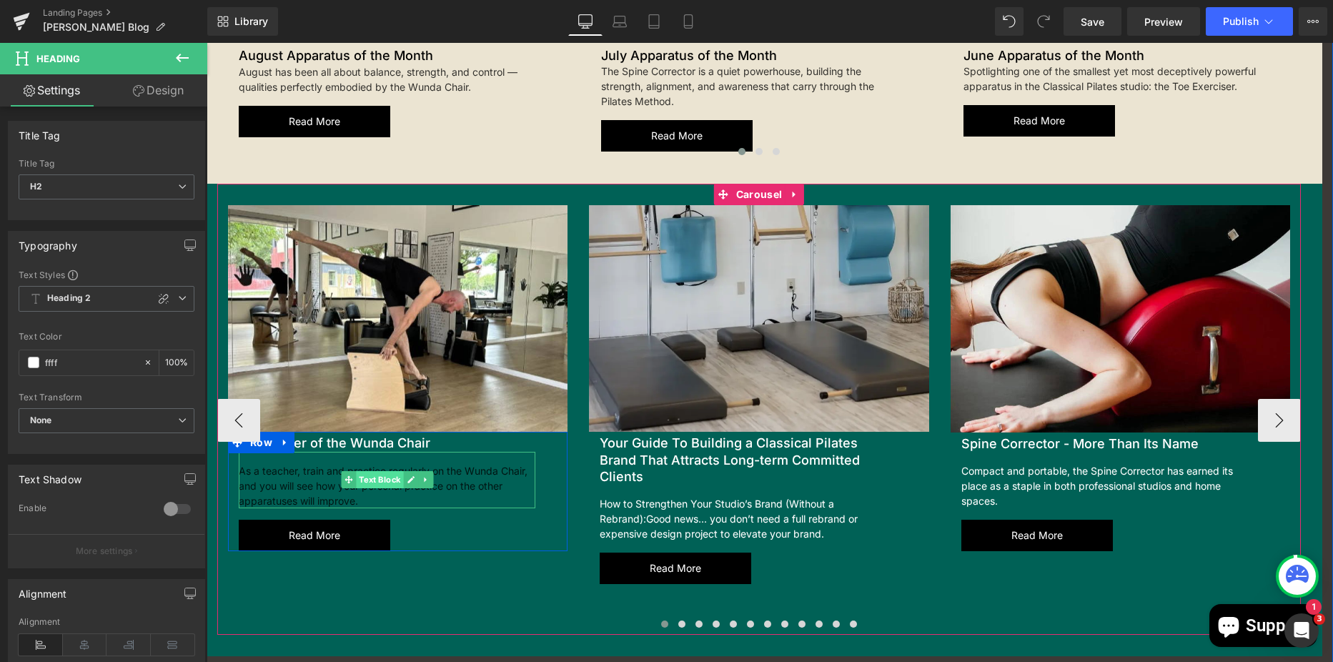
click at [369, 471] on span "Text Block" at bounding box center [379, 479] width 47 height 17
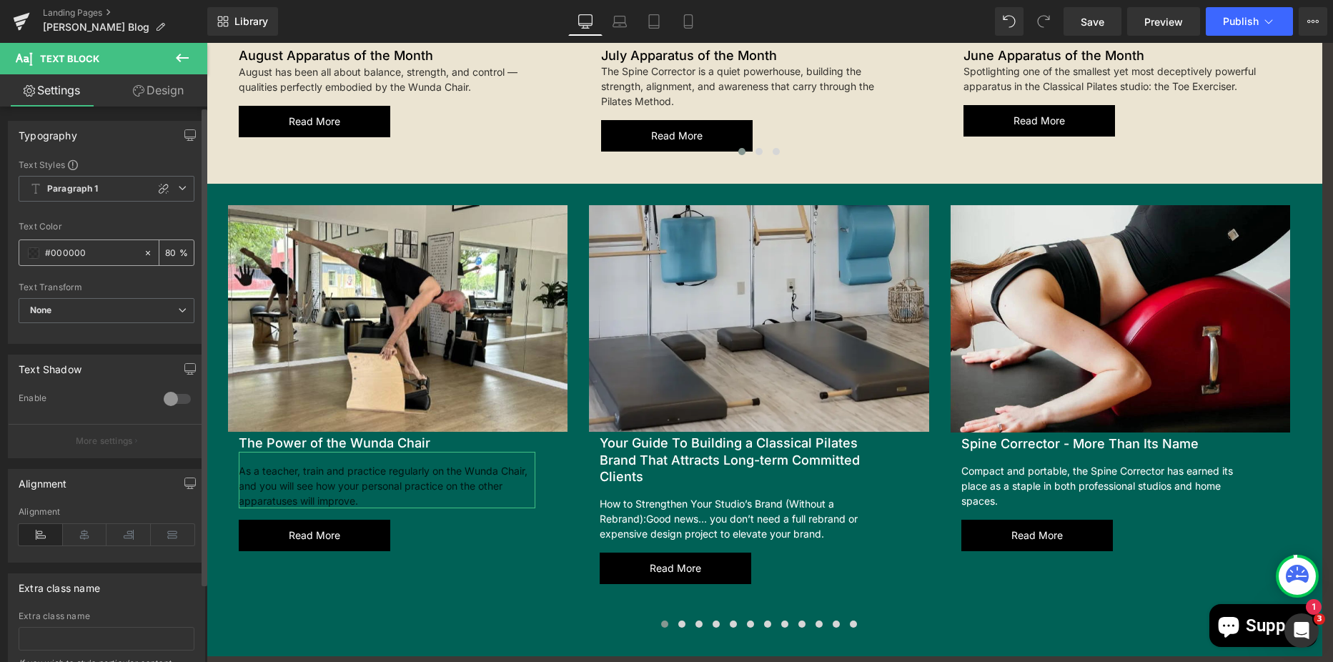
drag, startPoint x: 103, startPoint y: 254, endPoint x: 51, endPoint y: 244, distance: 52.3
click at [51, 245] on input "#000000" at bounding box center [90, 253] width 91 height 16
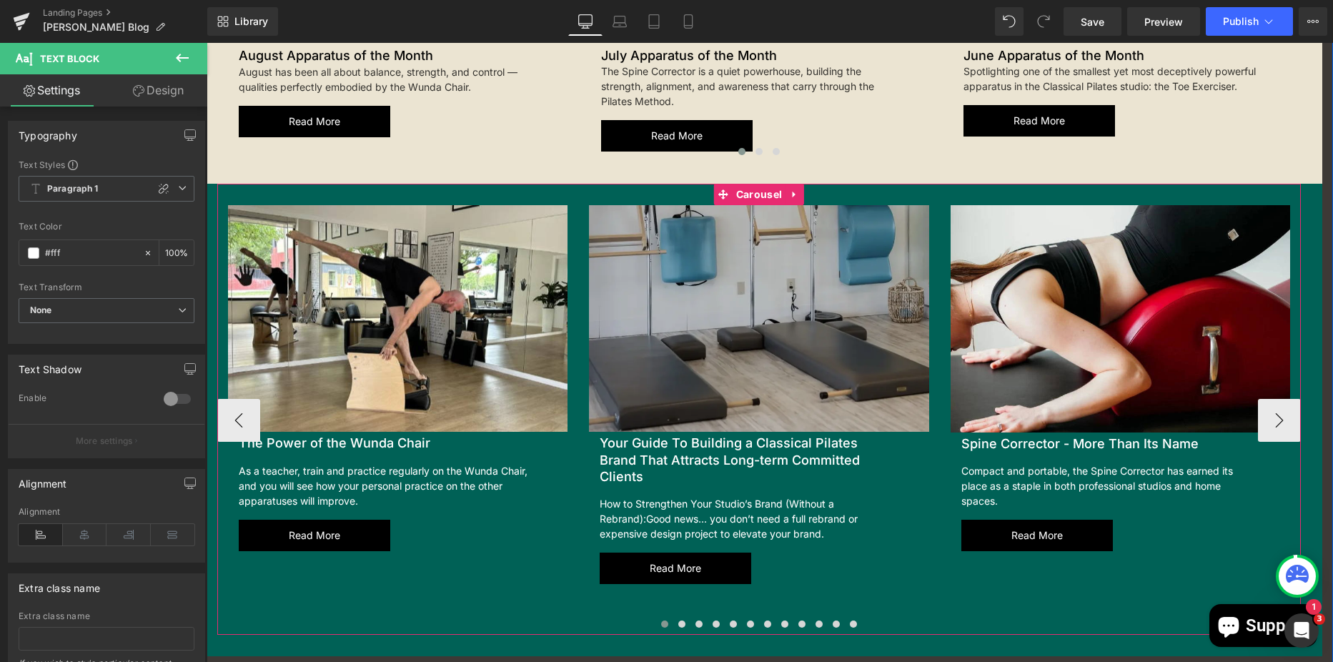
type input "#ffff"
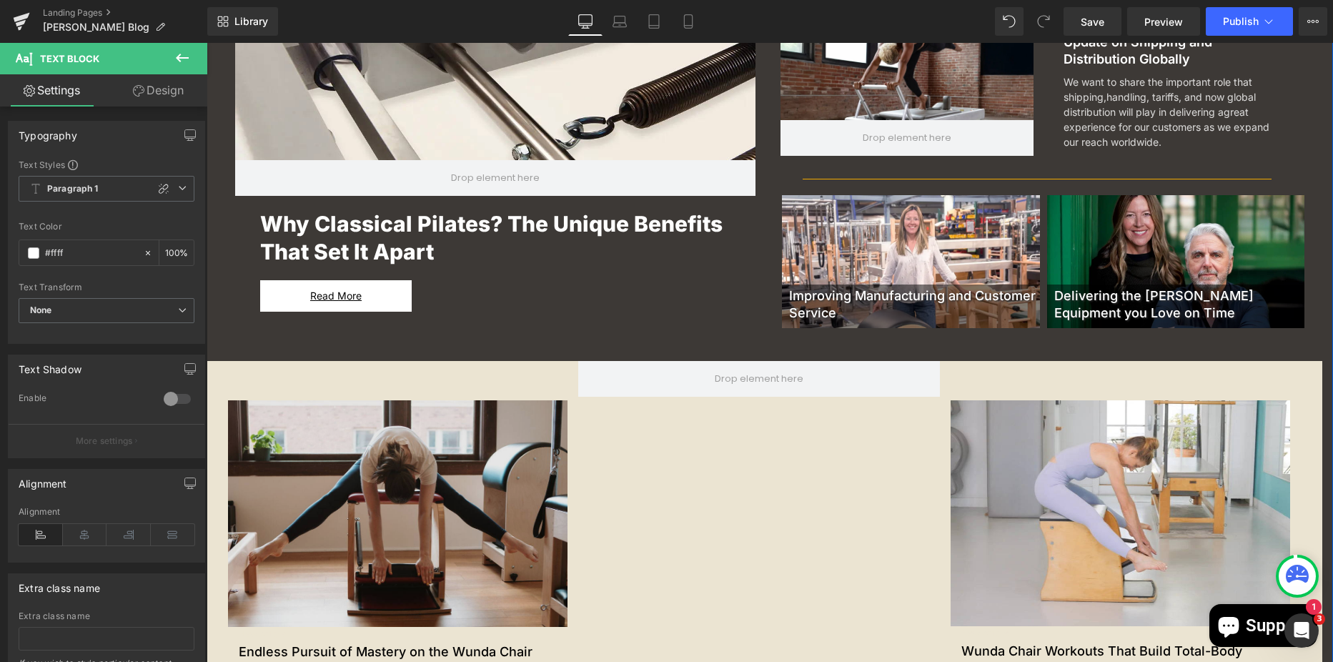
scroll to position [518, 0]
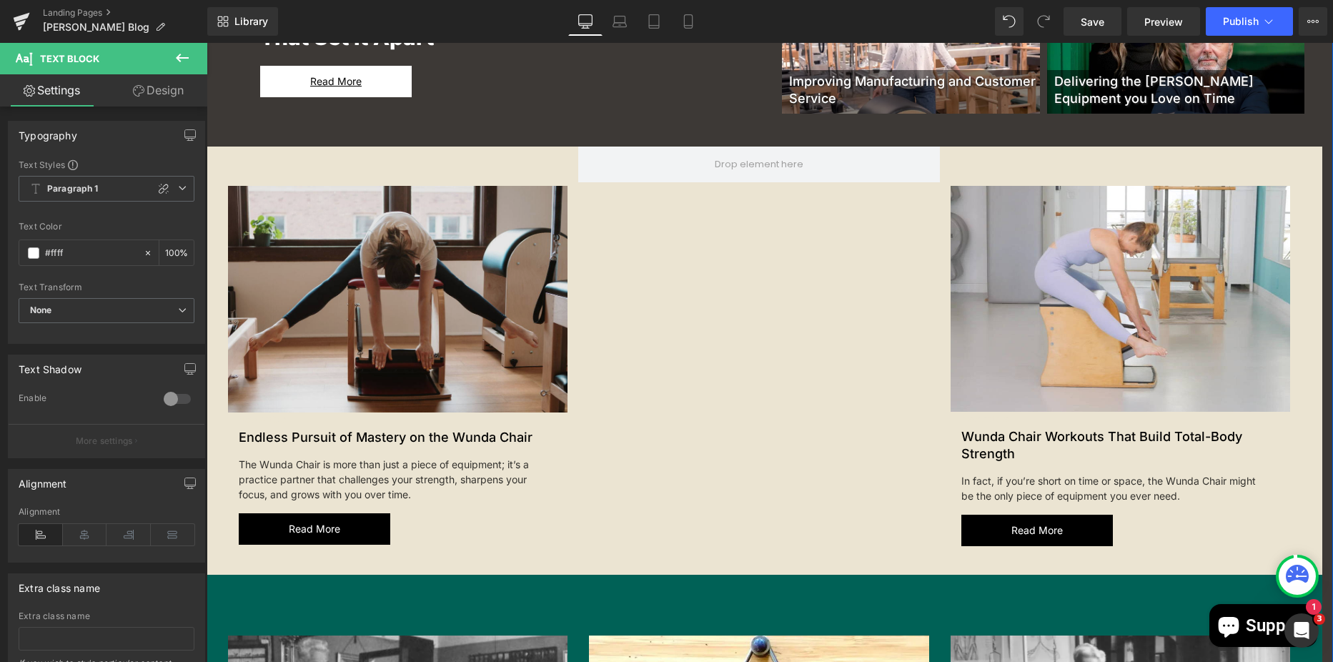
click at [550, 193] on img at bounding box center [398, 299] width 340 height 227
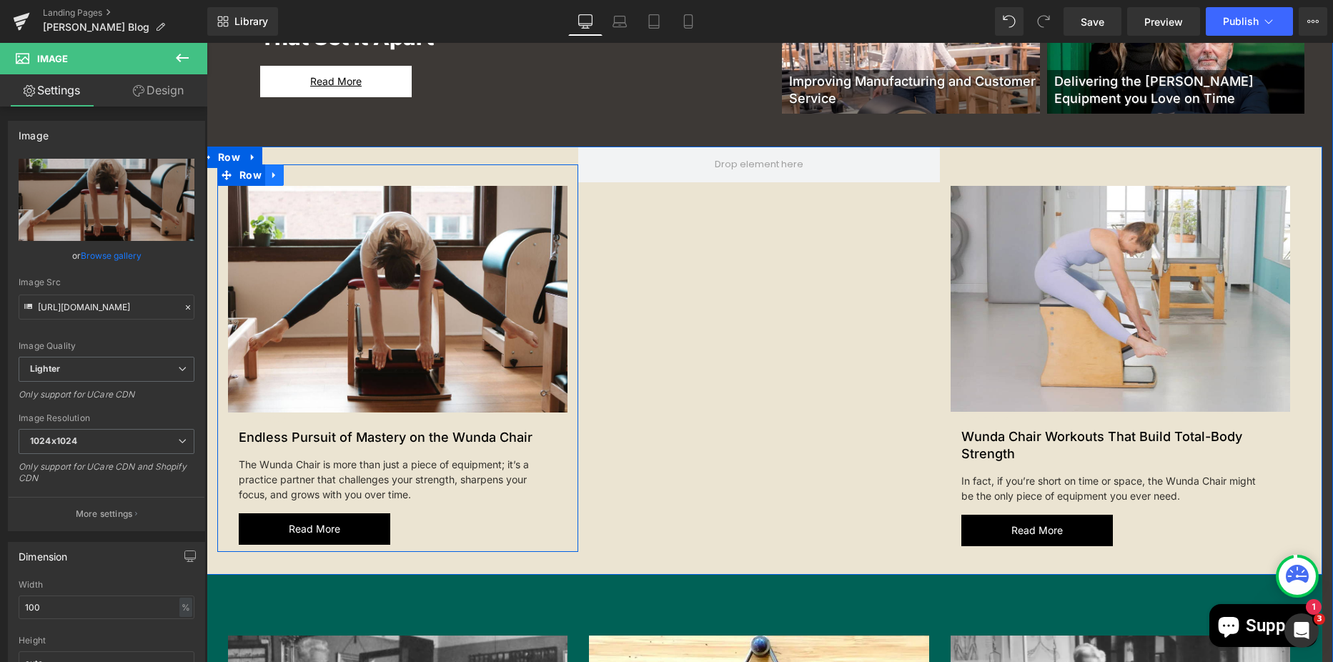
click at [269, 180] on icon at bounding box center [274, 174] width 10 height 11
click at [290, 178] on icon at bounding box center [293, 174] width 10 height 11
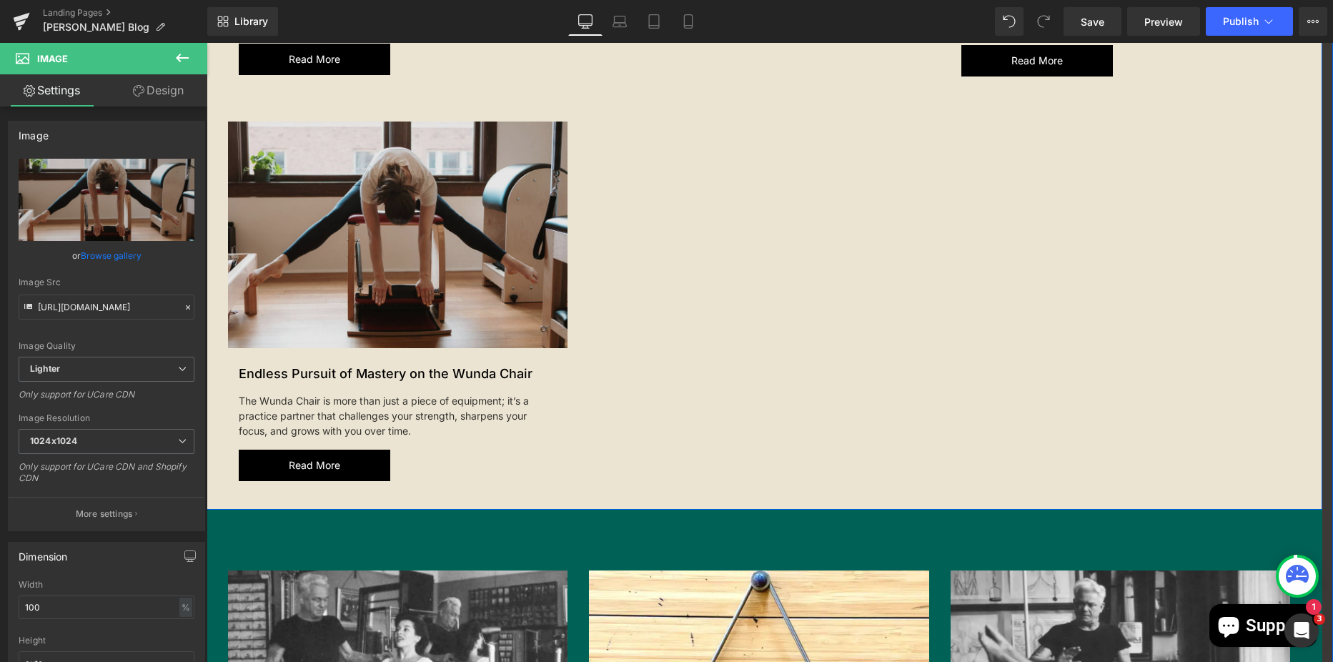
click at [329, 204] on img at bounding box center [398, 235] width 340 height 227
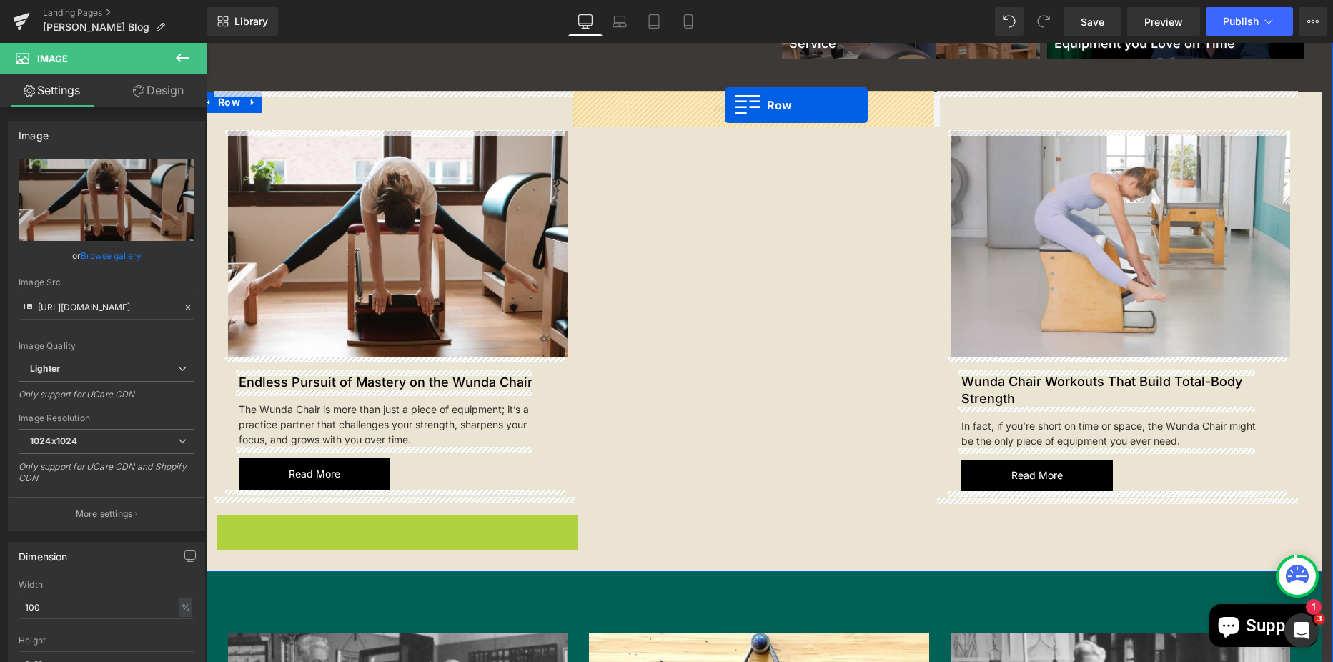
scroll to position [545, 0]
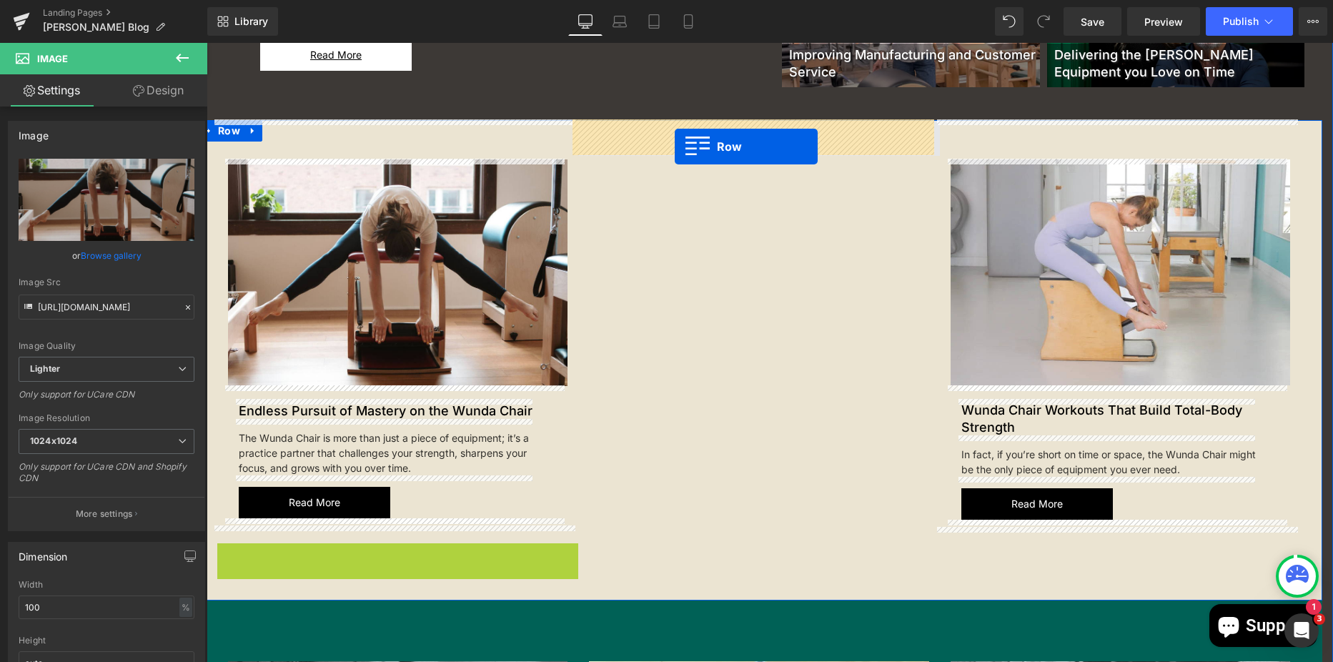
drag, startPoint x: 224, startPoint y: 323, endPoint x: 674, endPoint y: 145, distance: 483.6
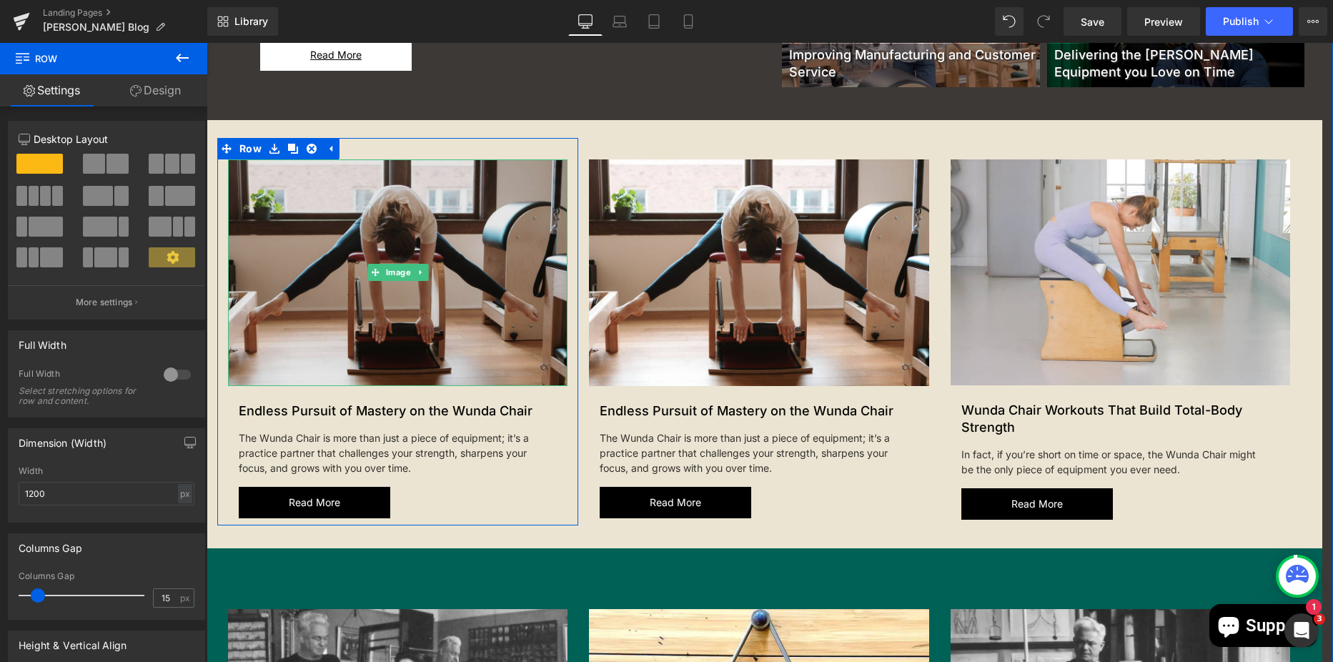
click at [382, 223] on img at bounding box center [398, 272] width 340 height 227
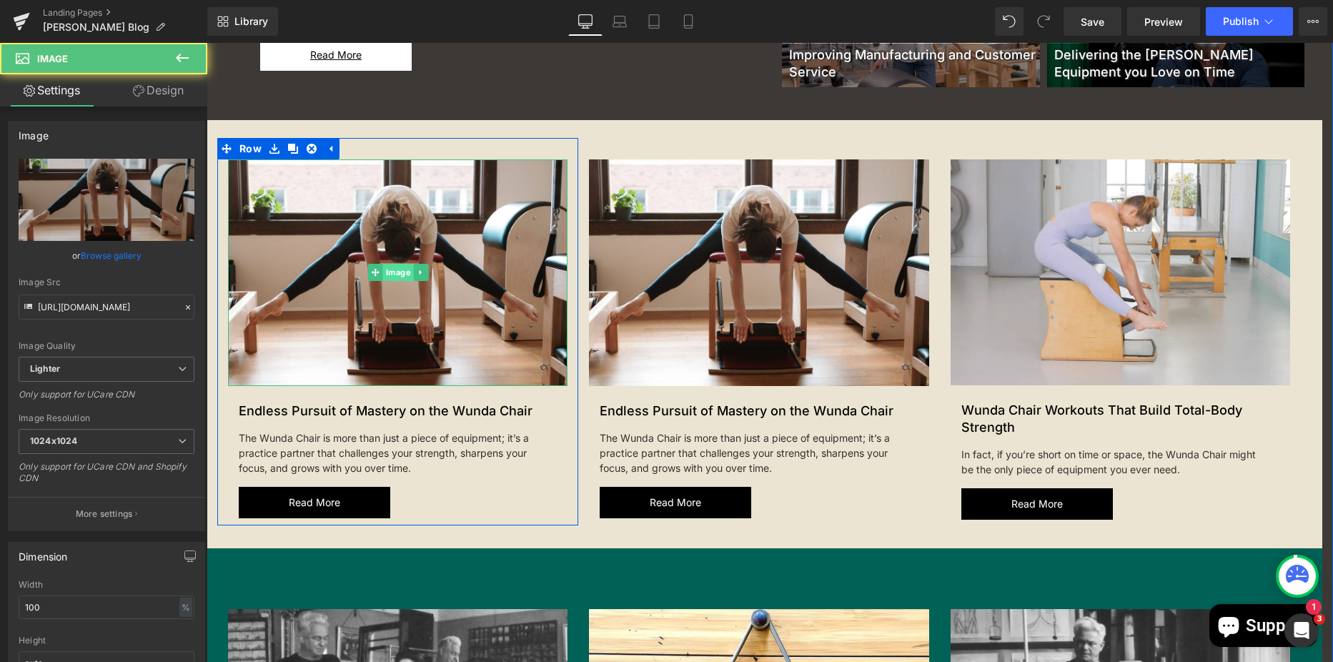
click at [394, 275] on span "Image" at bounding box center [397, 272] width 31 height 17
click at [417, 274] on icon at bounding box center [421, 272] width 8 height 9
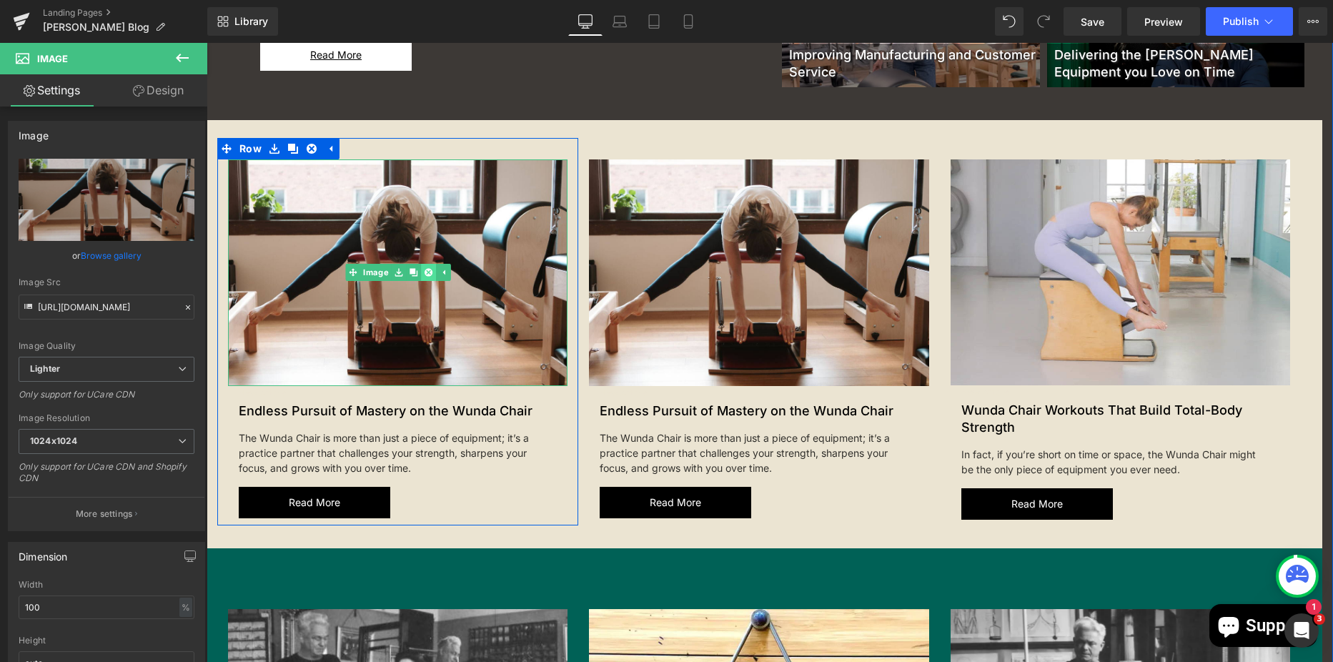
click at [424, 268] on icon at bounding box center [428, 272] width 8 height 9
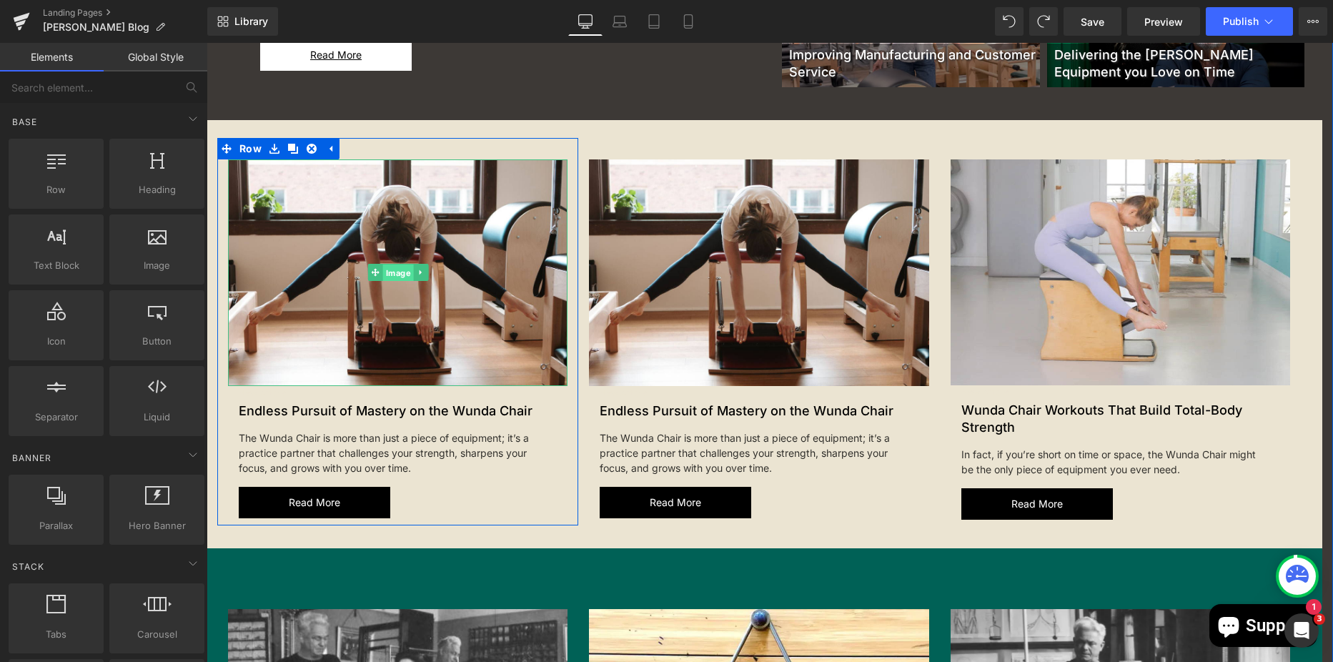
click at [394, 272] on span "Image" at bounding box center [397, 272] width 31 height 17
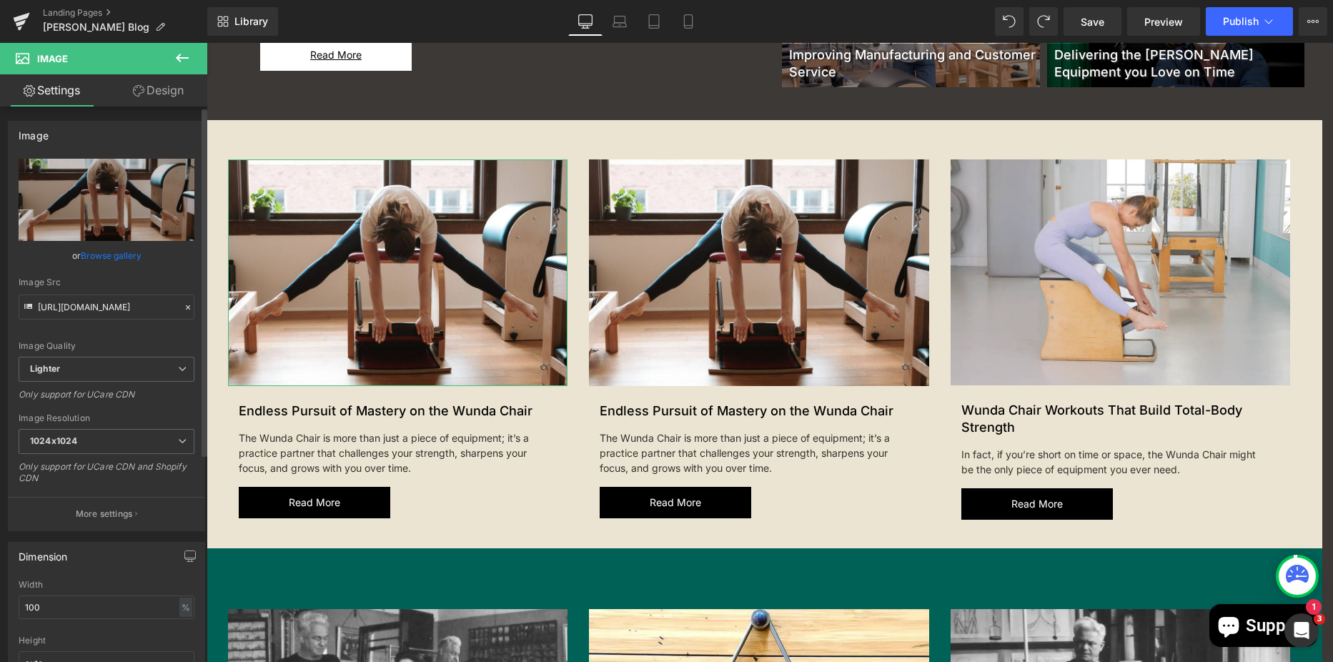
click at [98, 257] on link "Browse gallery" at bounding box center [111, 255] width 61 height 25
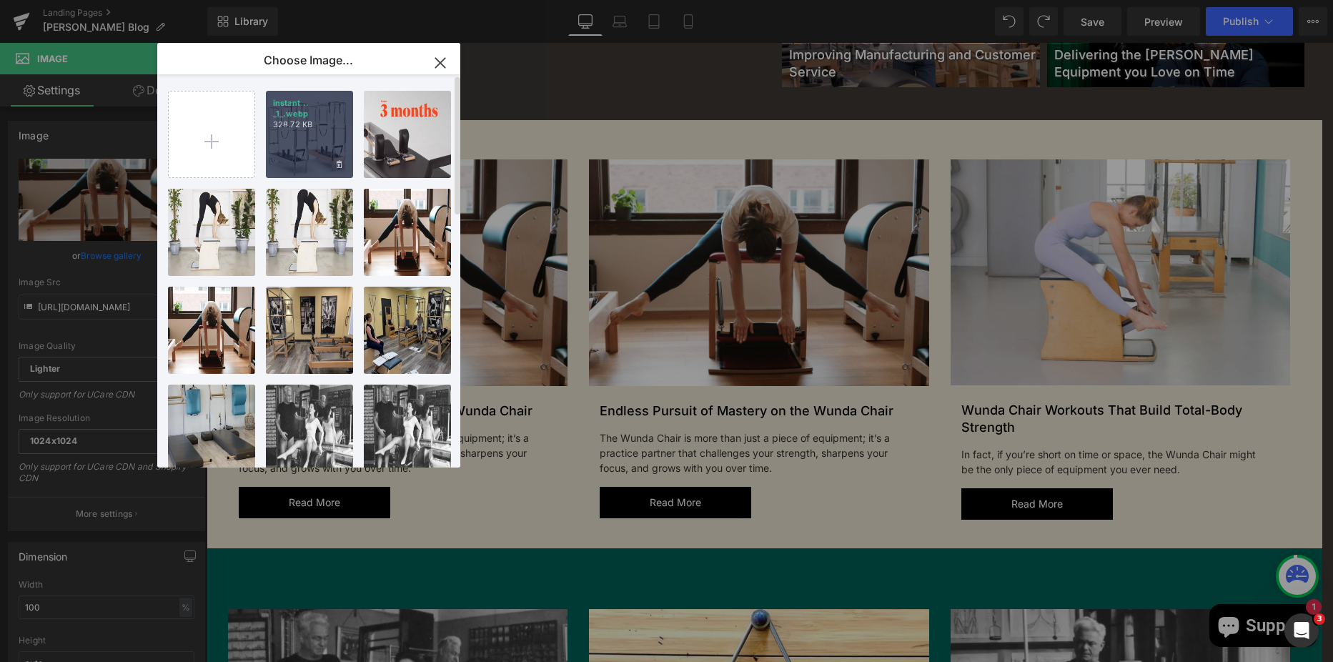
click at [319, 144] on div "instant... _1_.webp 328.72 KB" at bounding box center [309, 134] width 87 height 87
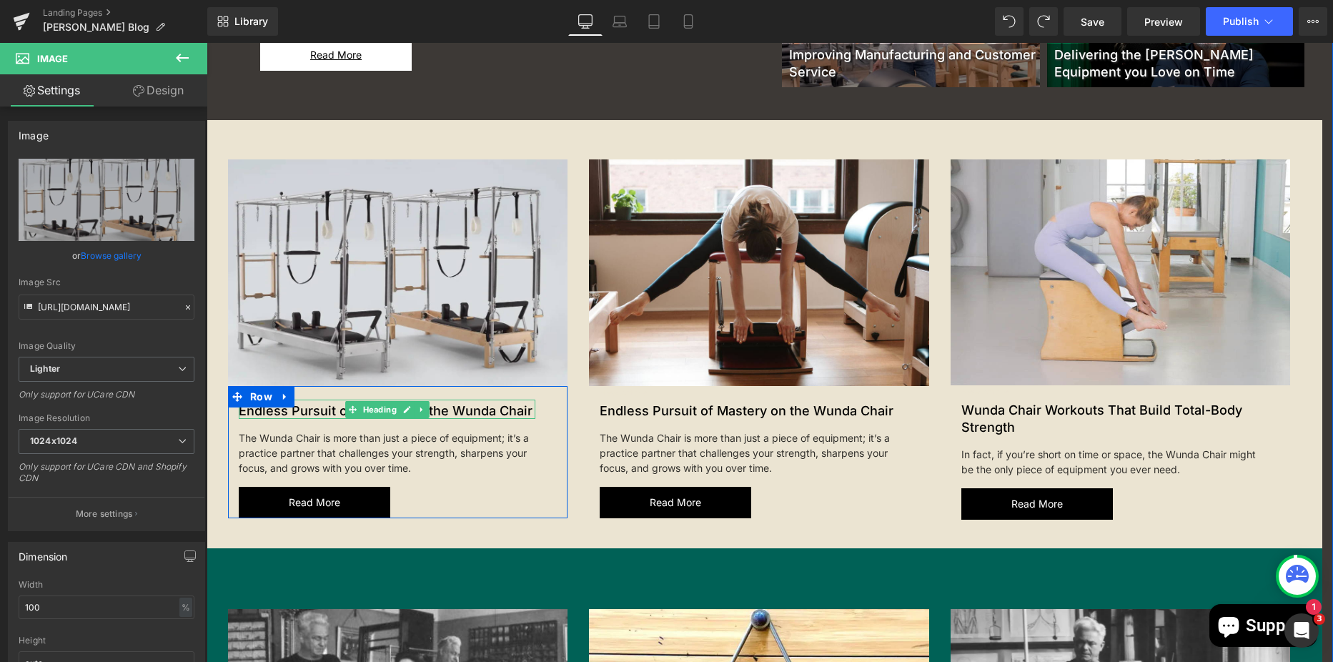
click at [498, 410] on h2 "Endless Pursuit of Mastery on the Wunda Chair" at bounding box center [387, 410] width 297 height 16
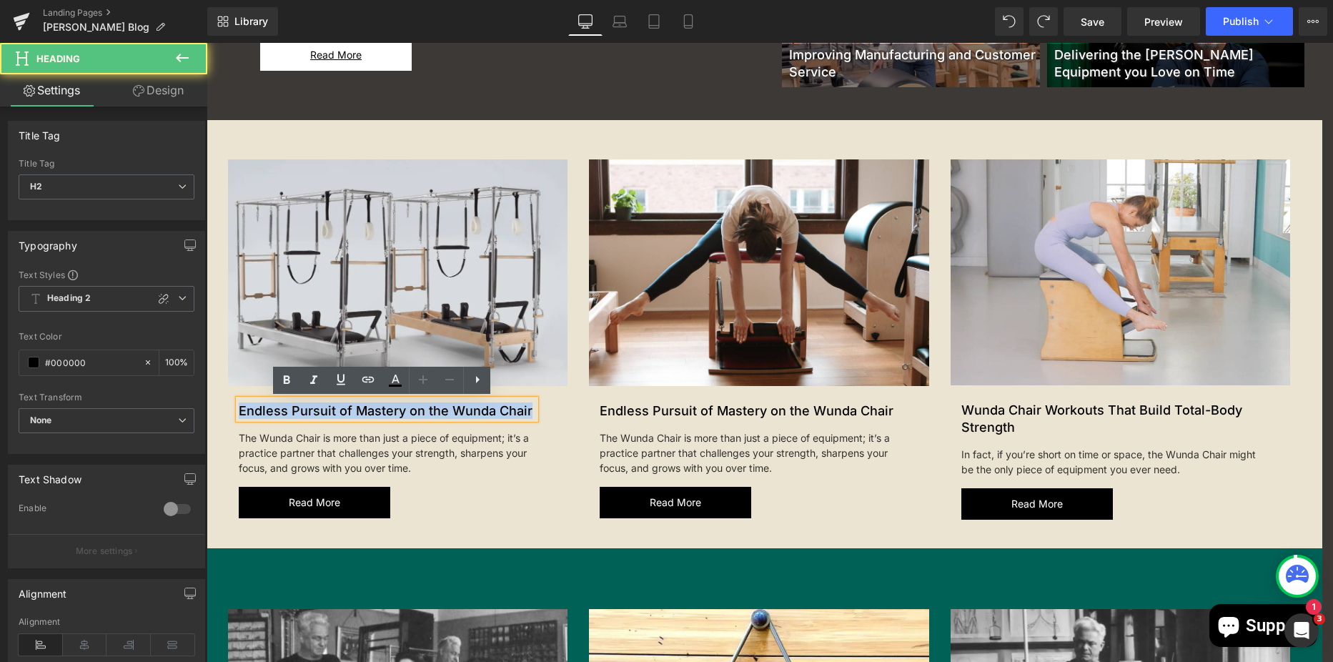
drag, startPoint x: 533, startPoint y: 409, endPoint x: 213, endPoint y: 369, distance: 322.0
click at [217, 369] on div "Image New Article Text Block Endless Pursuit of Mastery on the Wunda Chair Head…" at bounding box center [397, 339] width 361 height 360
paste div
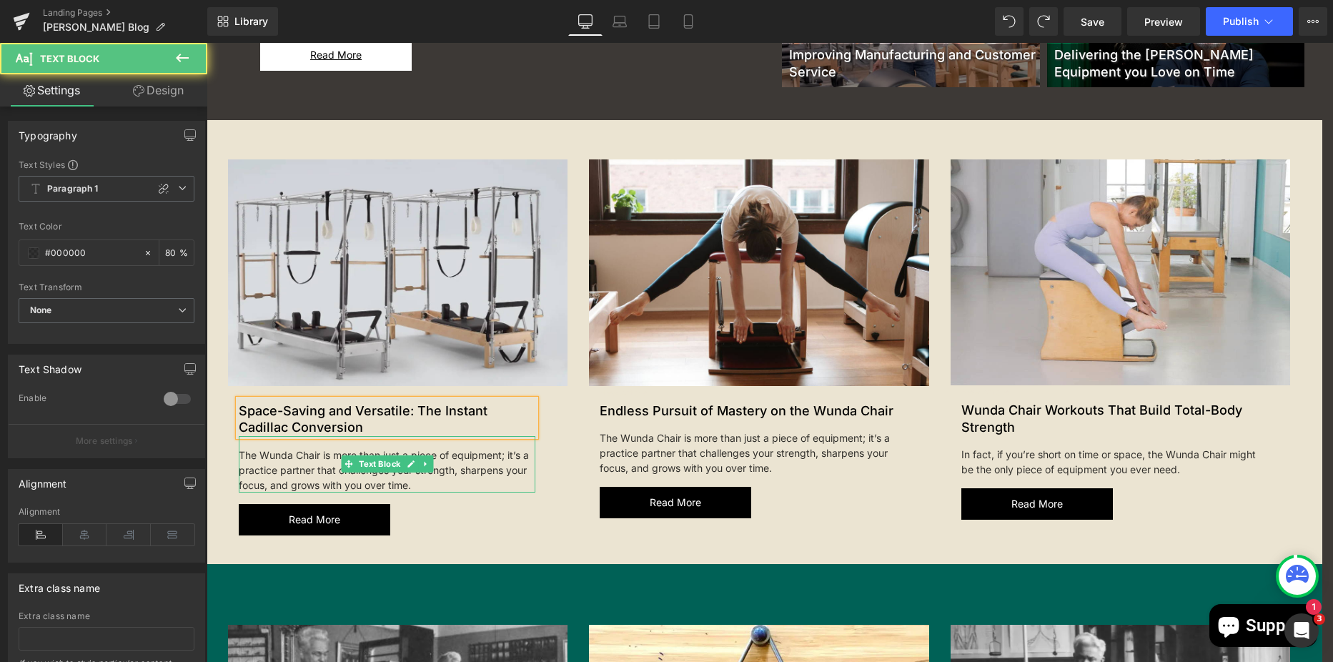
drag, startPoint x: 416, startPoint y: 491, endPoint x: 271, endPoint y: 449, distance: 151.1
click at [271, 449] on div "The Wunda Chair is more than just a piece of equipment; it’s a practice partner…" at bounding box center [387, 464] width 297 height 56
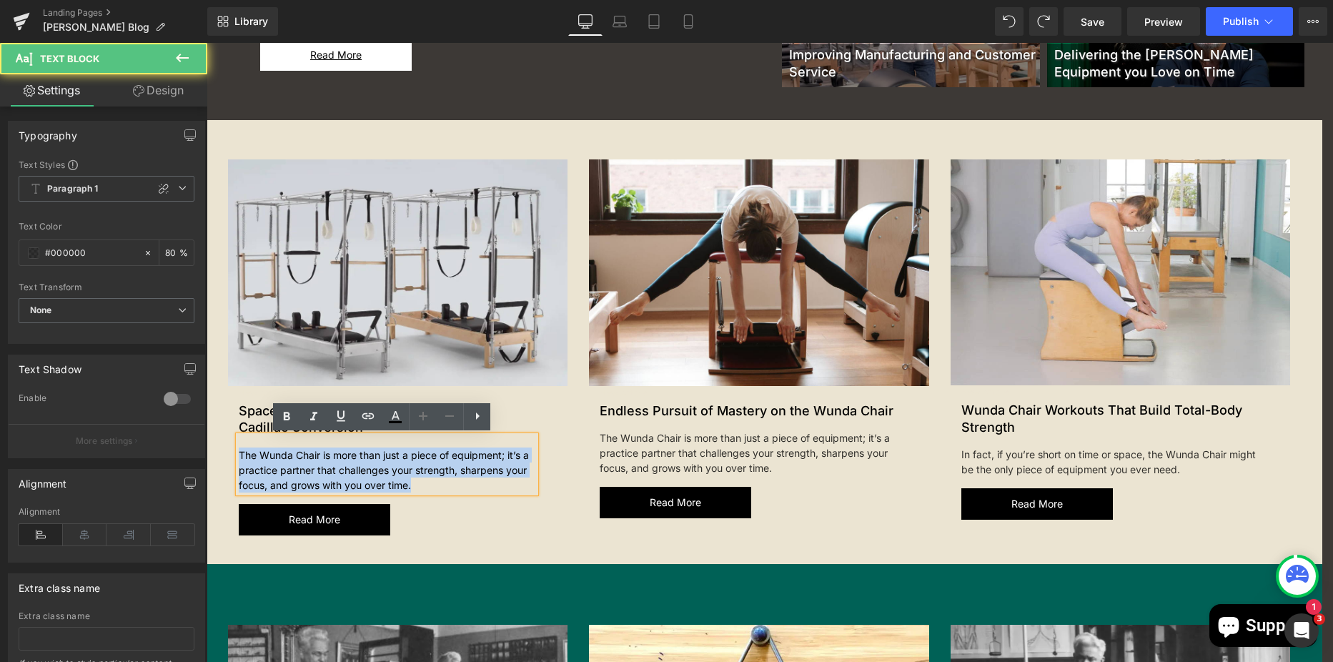
drag, startPoint x: 419, startPoint y: 487, endPoint x: 227, endPoint y: 444, distance: 196.3
click at [228, 444] on div "New Article Text Block Space-Saving and Versatile: The Instant Cadillac Convers…" at bounding box center [387, 460] width 318 height 149
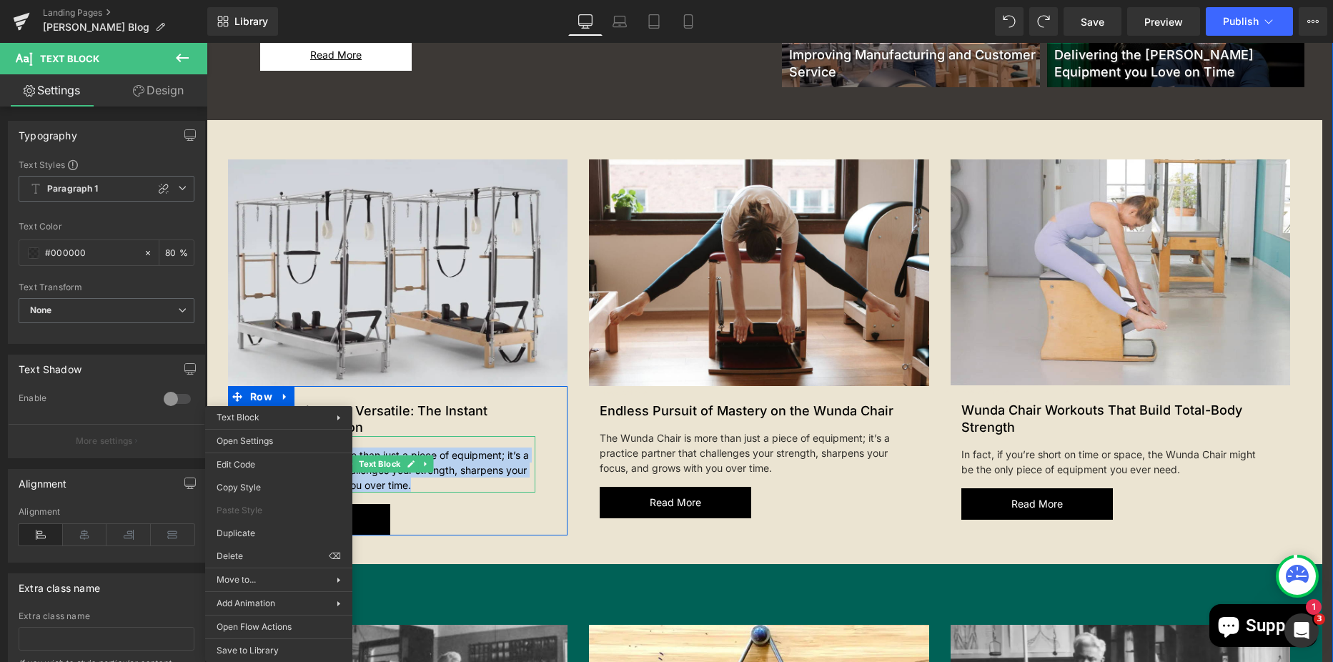
click at [445, 484] on div "The Wunda Chair is more than just a piece of equipment; it’s a practice partner…" at bounding box center [387, 464] width 297 height 56
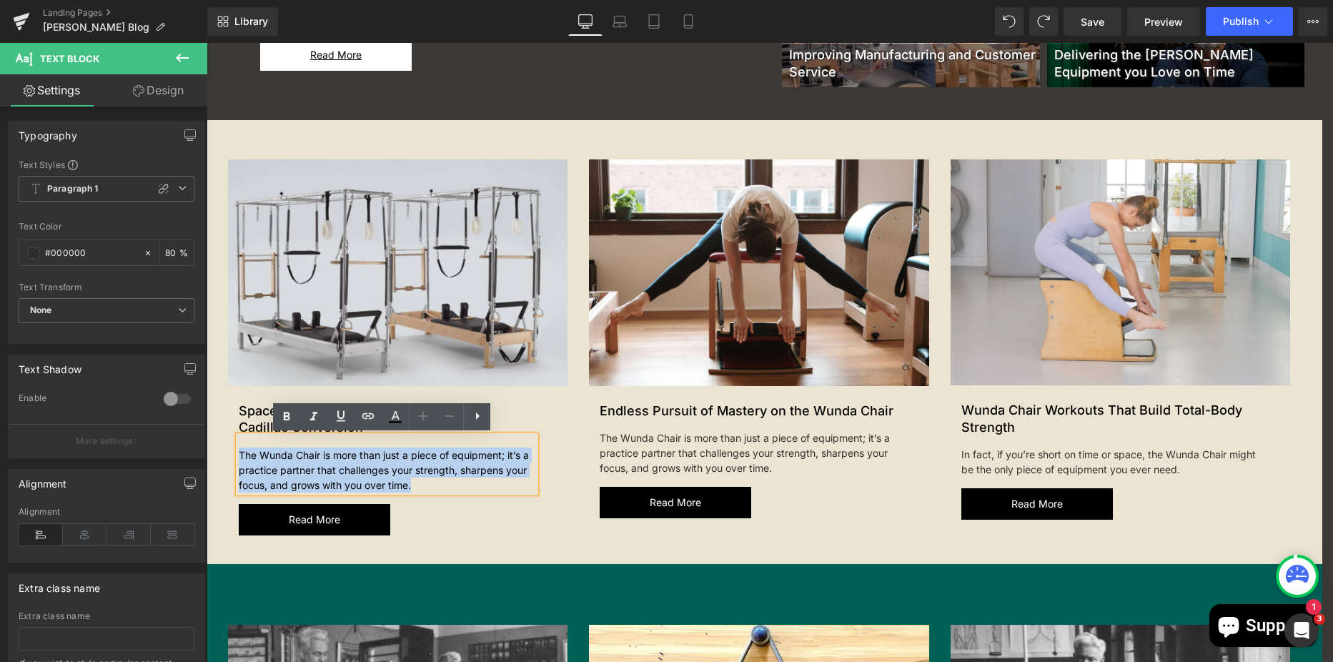
drag, startPoint x: 445, startPoint y: 484, endPoint x: 233, endPoint y: 452, distance: 214.7
click at [239, 452] on div "The Wunda Chair is more than just a piece of equipment; it’s a practice partner…" at bounding box center [387, 464] width 297 height 56
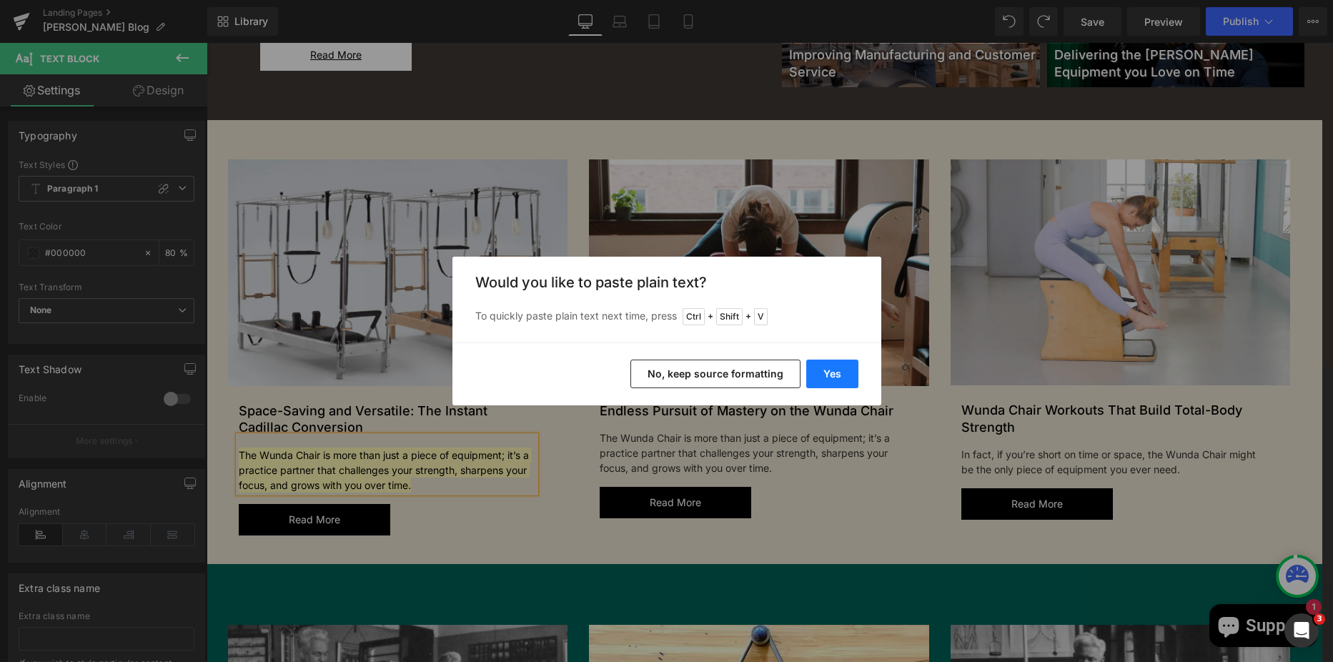
click at [829, 372] on button "Yes" at bounding box center [832, 374] width 52 height 29
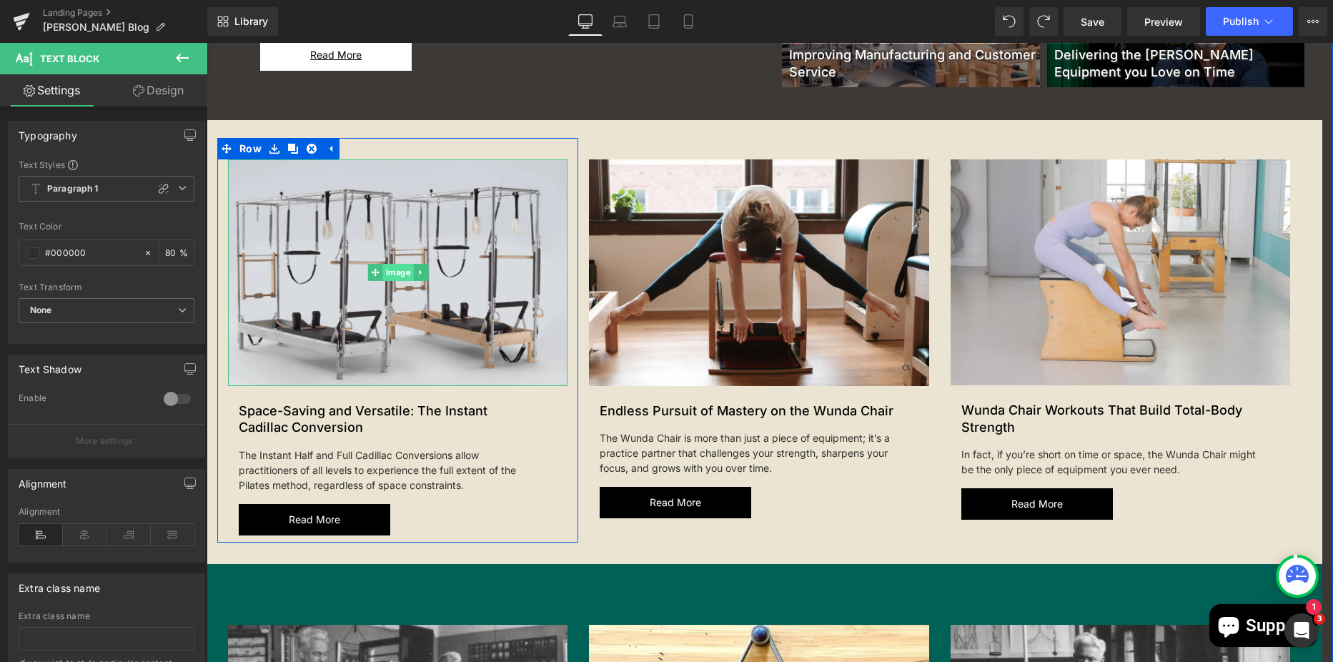
click at [385, 270] on span "Image" at bounding box center [397, 272] width 31 height 17
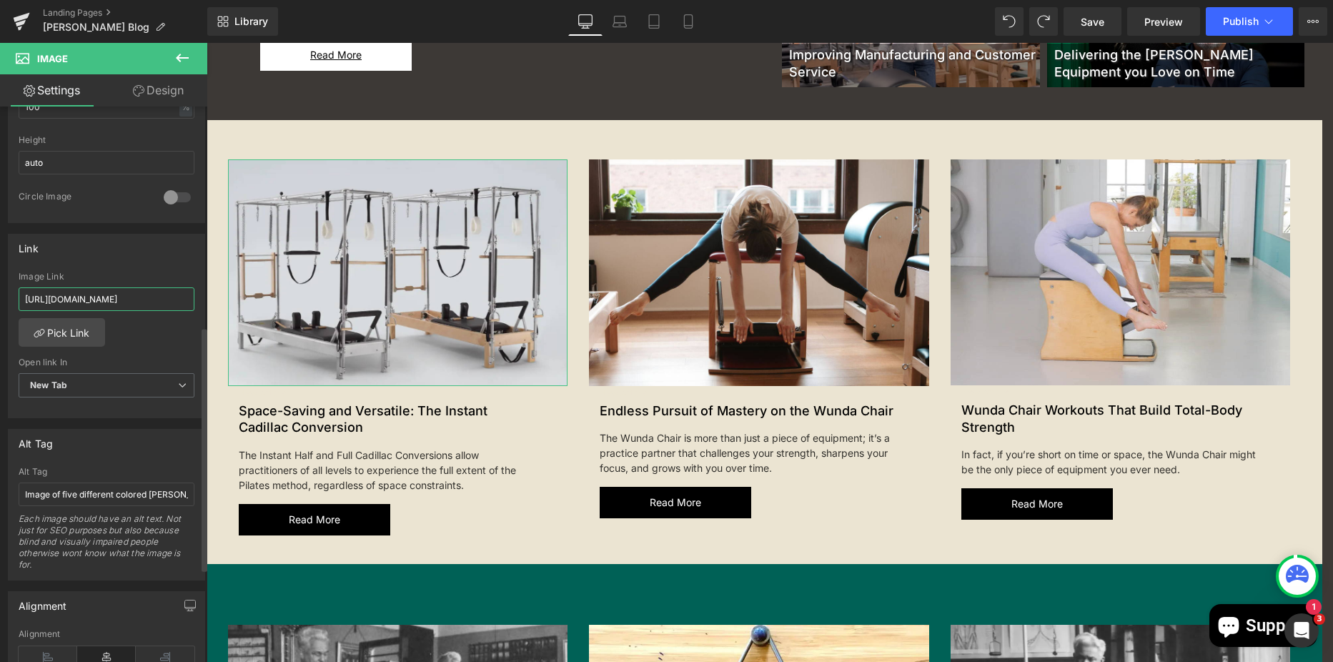
scroll to position [0, 264]
drag, startPoint x: 26, startPoint y: 301, endPoint x: 185, endPoint y: 317, distance: 160.3
click at [185, 317] on div "Image Link [URL][DOMAIN_NAME]" at bounding box center [107, 295] width 176 height 46
paste input "space-saving-and-versatile-the-instant-cadillac-conversions"
type input "[URL][DOMAIN_NAME]"
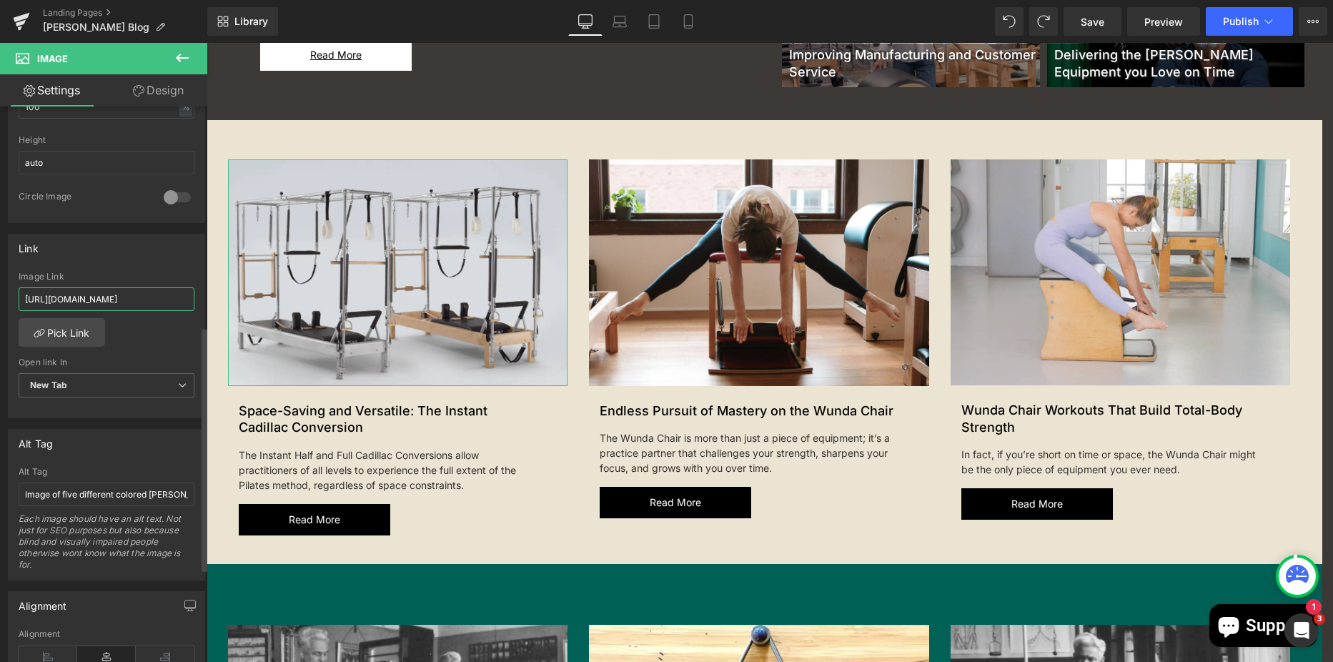
scroll to position [0, 313]
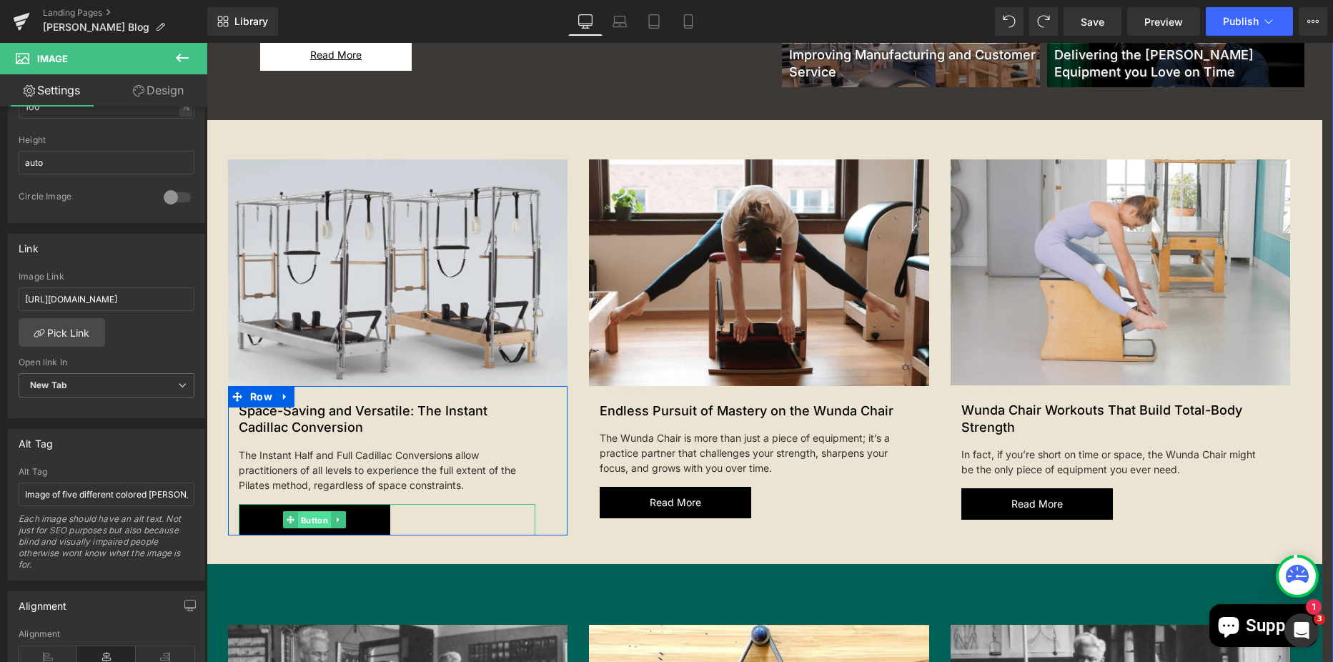
click at [305, 522] on span "Button" at bounding box center [314, 519] width 33 height 17
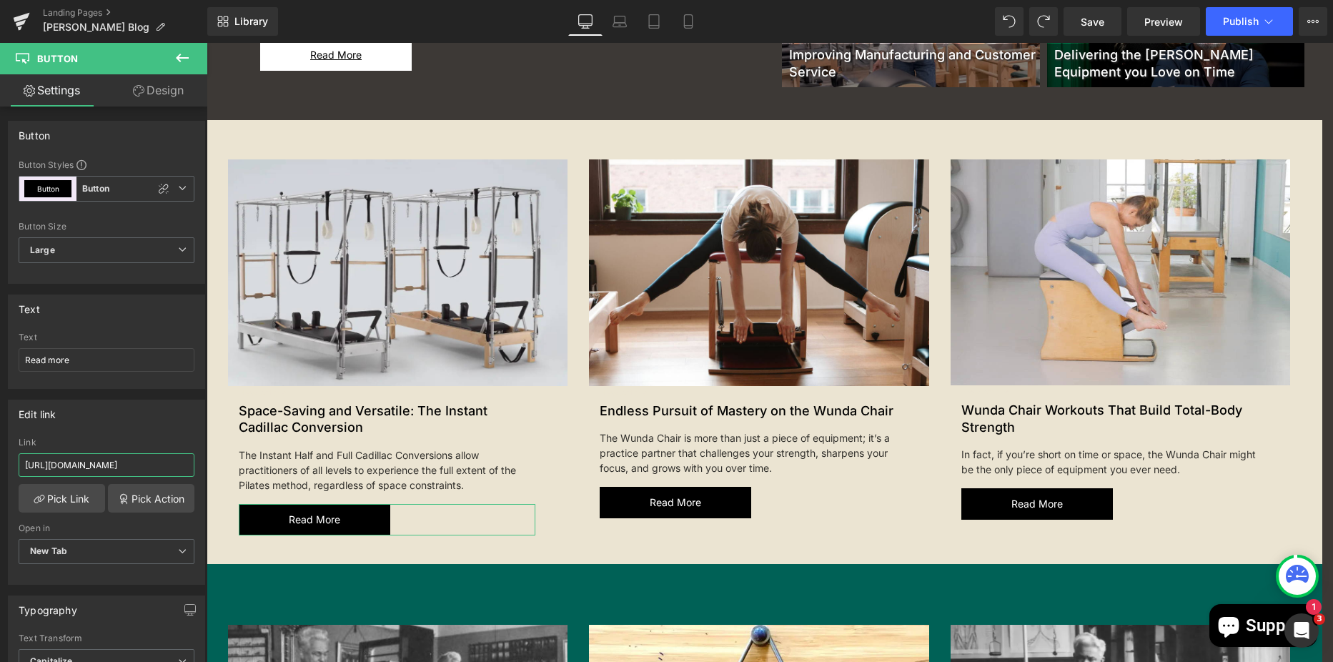
scroll to position [0, 264]
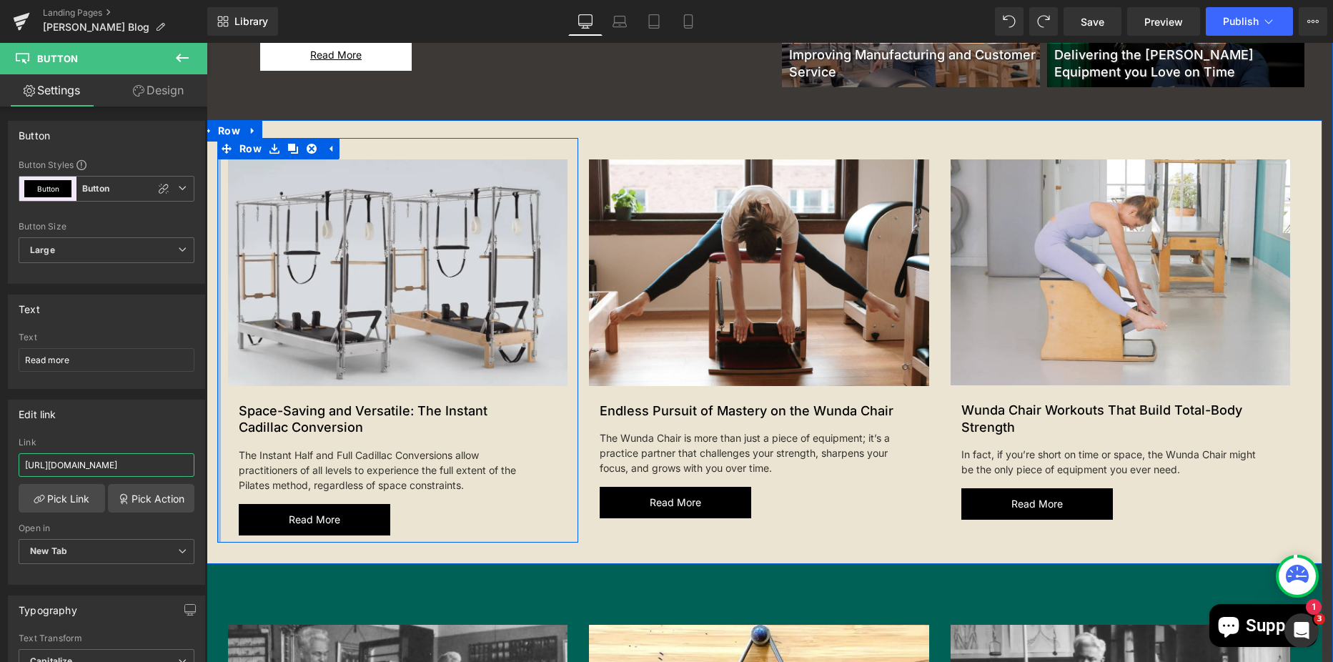
drag, startPoint x: 233, startPoint y: 504, endPoint x: 212, endPoint y: 458, distance: 50.5
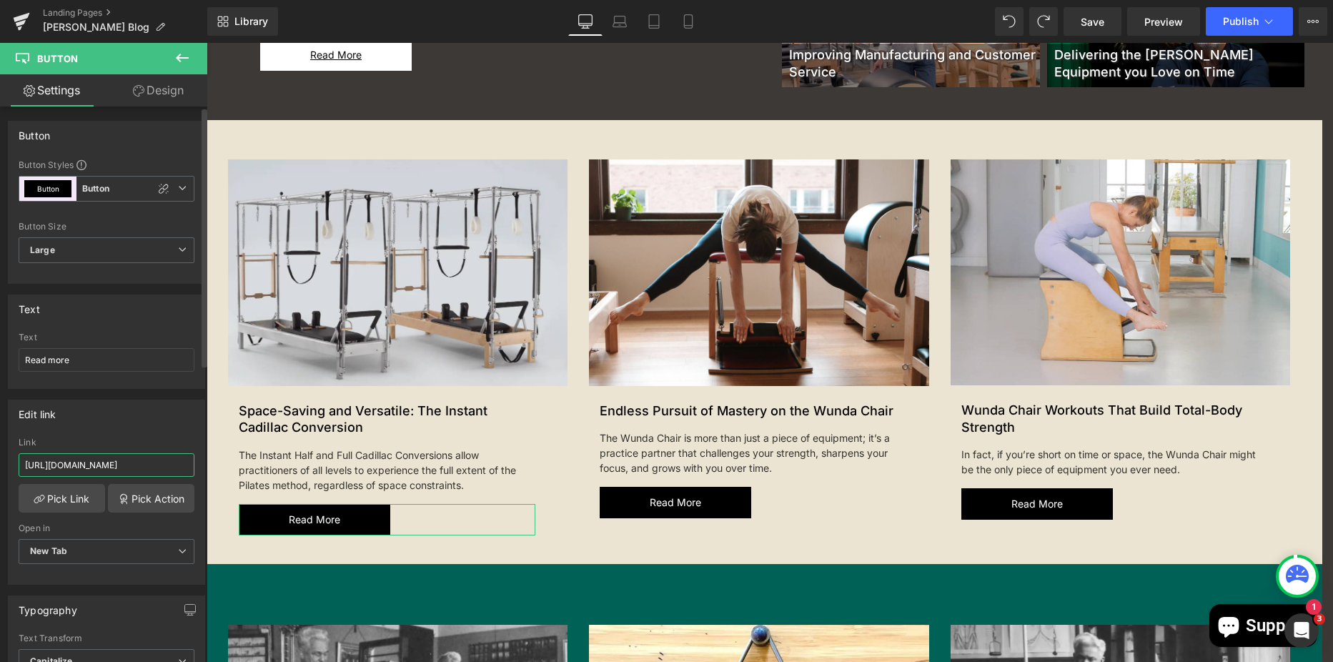
paste input "space-saving-and-versatile-the-instant-cadillac-conversions"
type input "[URL][DOMAIN_NAME]"
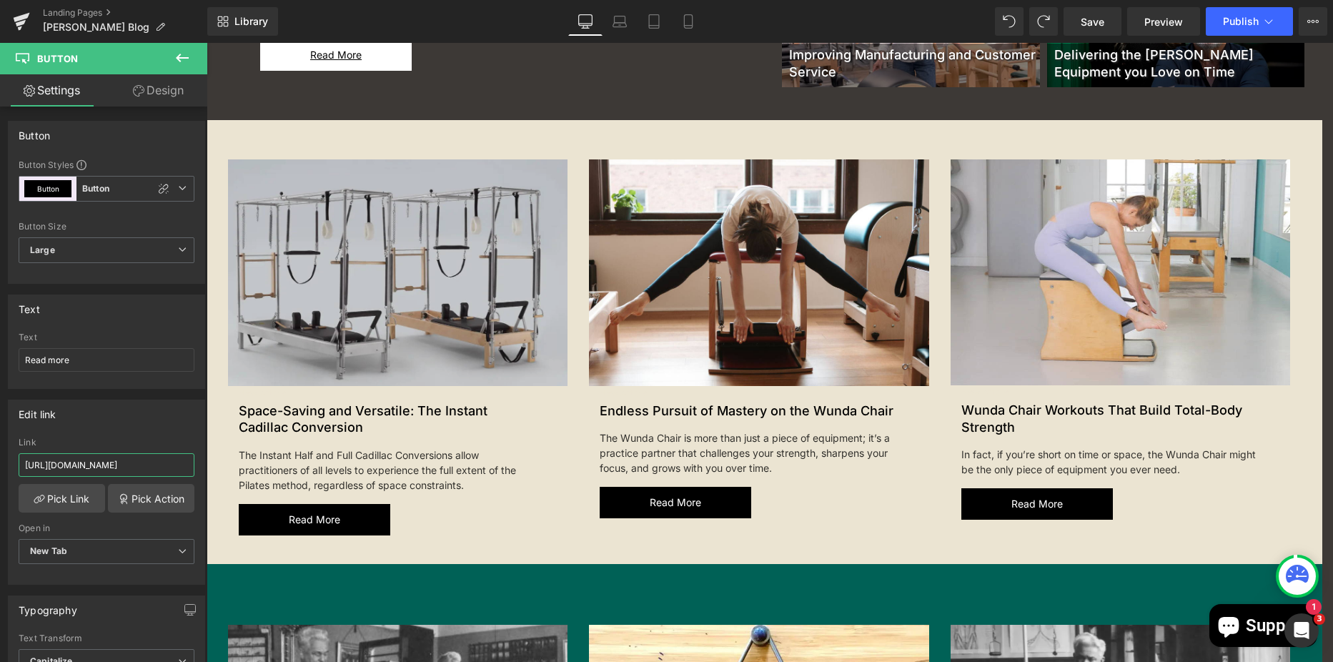
scroll to position [0, 313]
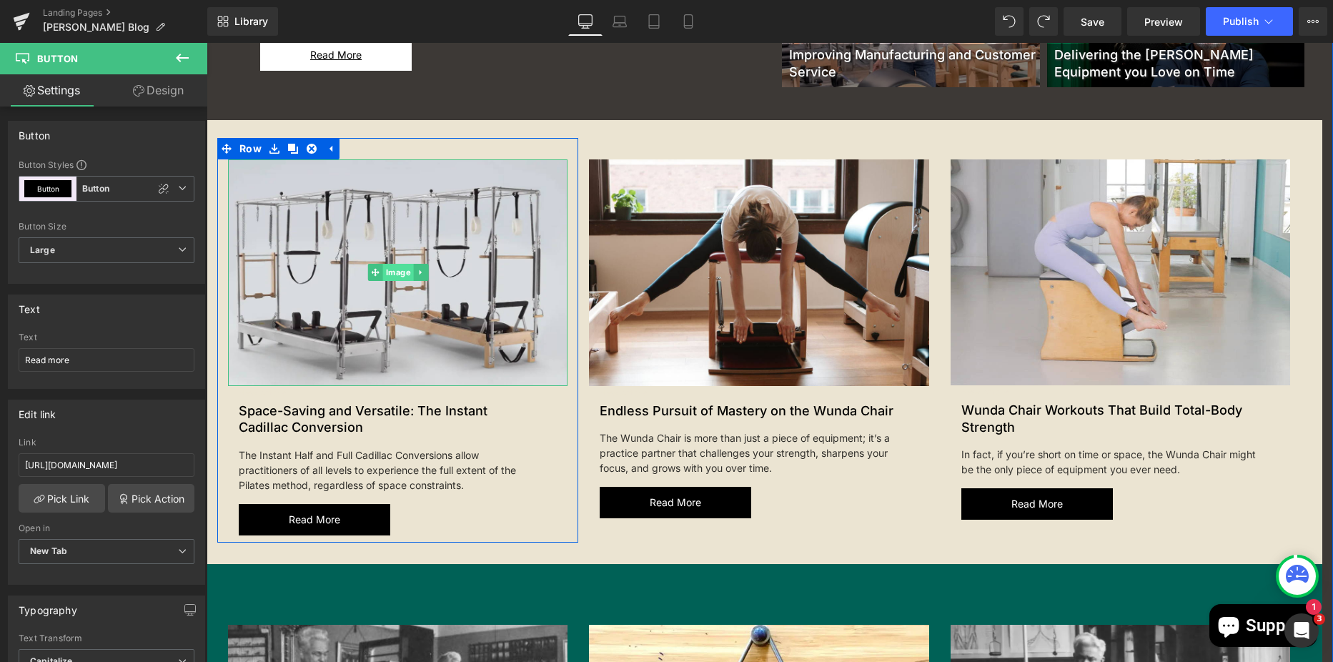
click at [385, 279] on span "Image" at bounding box center [397, 272] width 31 height 17
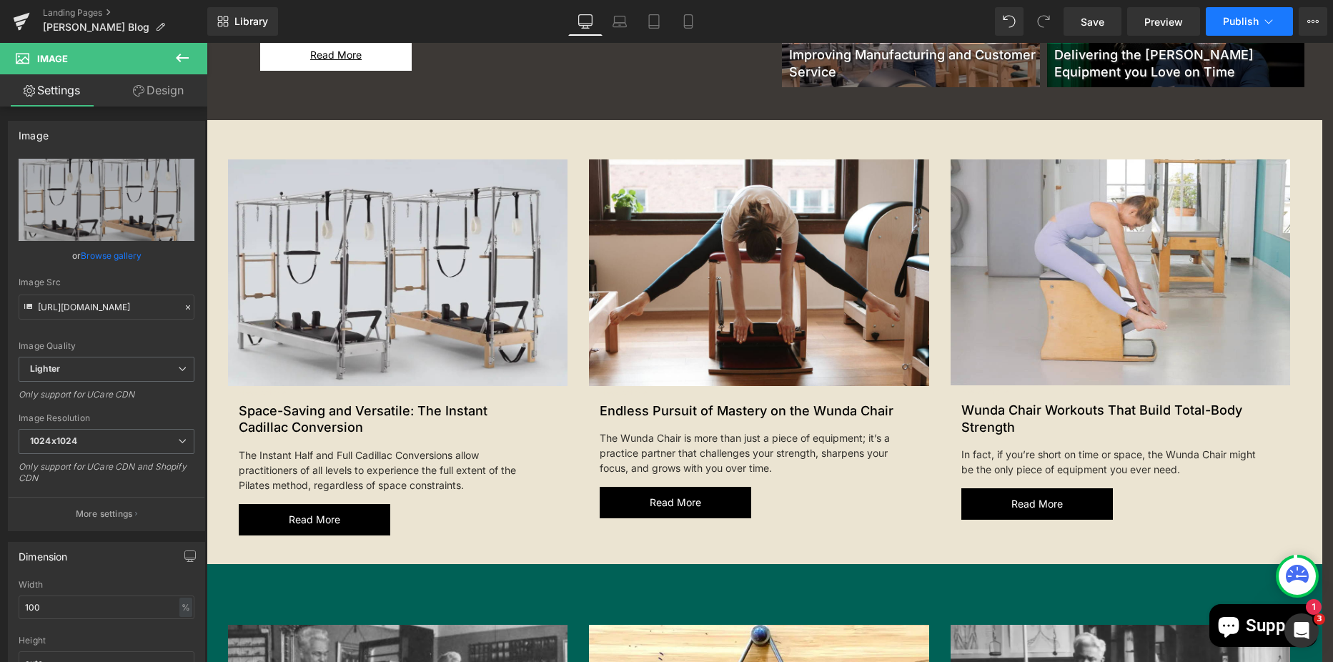
click at [1272, 19] on icon at bounding box center [1269, 21] width 14 height 14
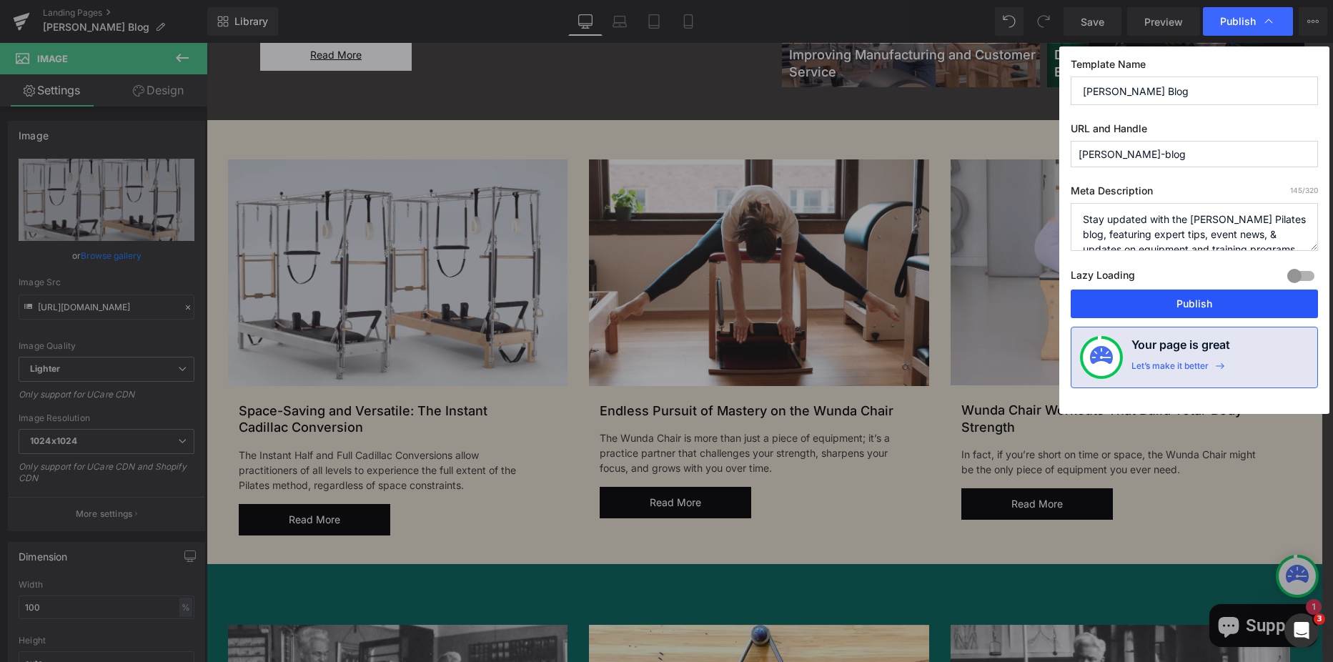
click at [1175, 294] on button "Publish" at bounding box center [1194, 304] width 247 height 29
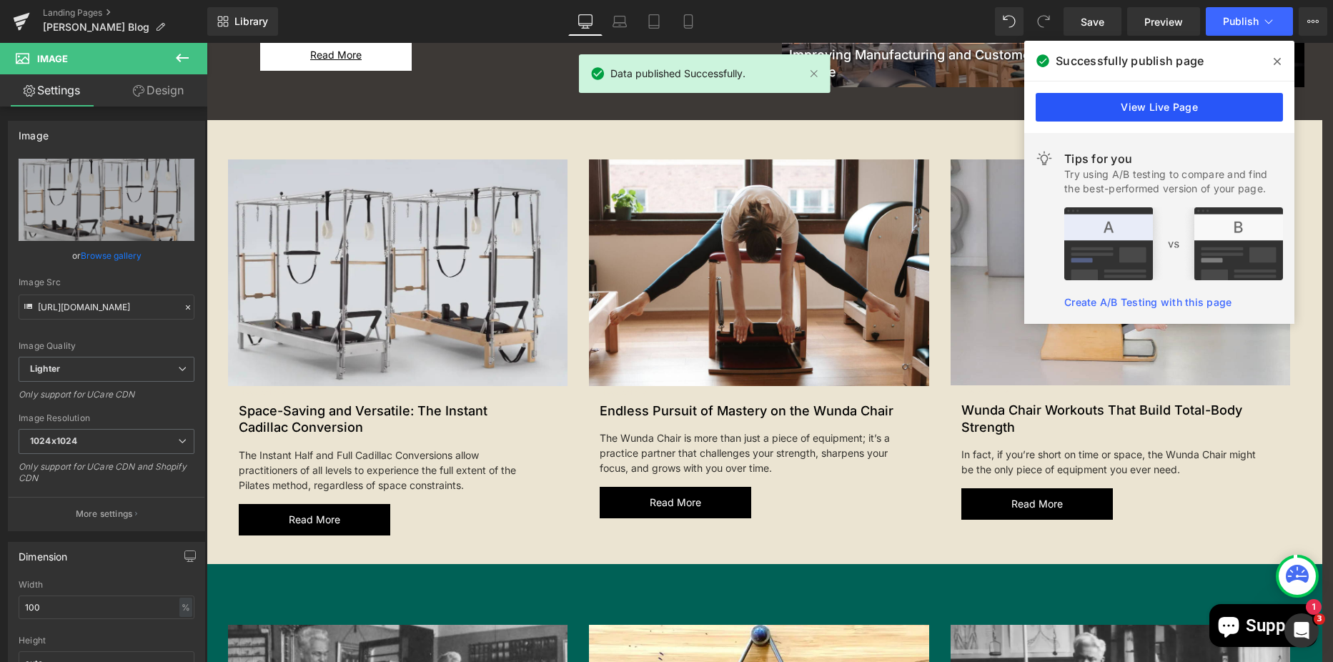
click at [1183, 104] on link "View Live Page" at bounding box center [1159, 107] width 247 height 29
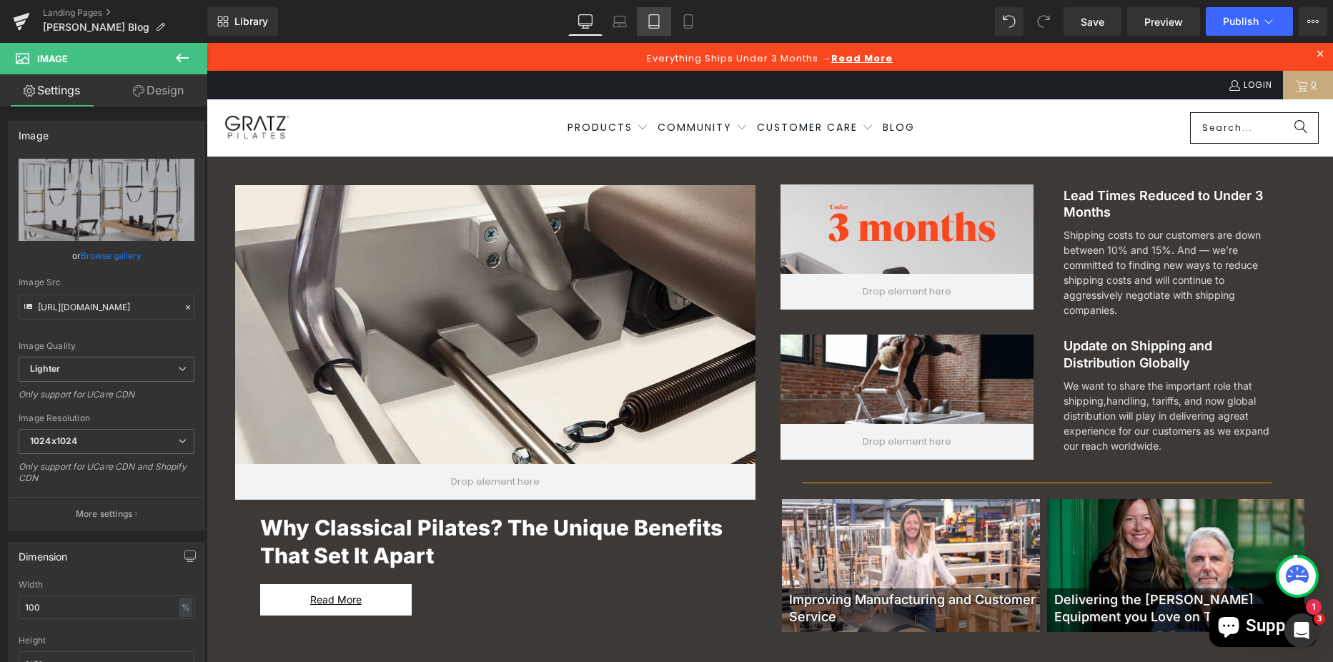
click at [661, 14] on icon at bounding box center [654, 21] width 14 height 14
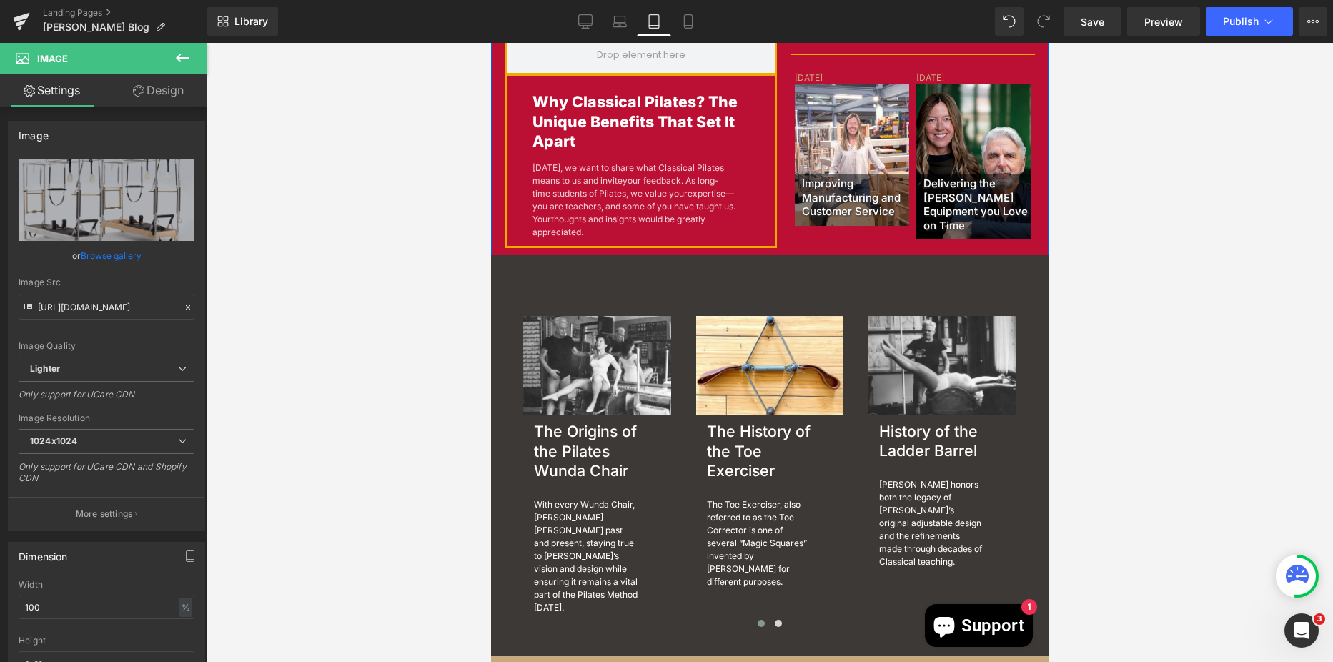
scroll to position [786, 0]
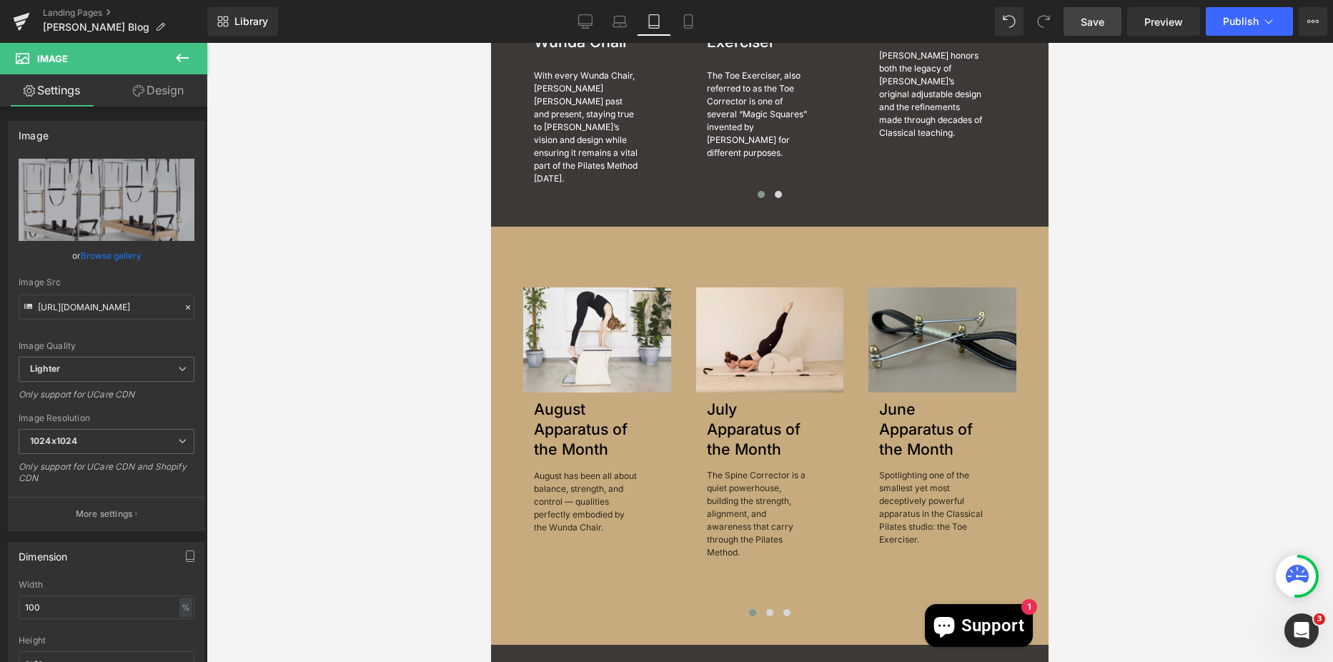
click at [1079, 18] on link "Save" at bounding box center [1093, 21] width 58 height 29
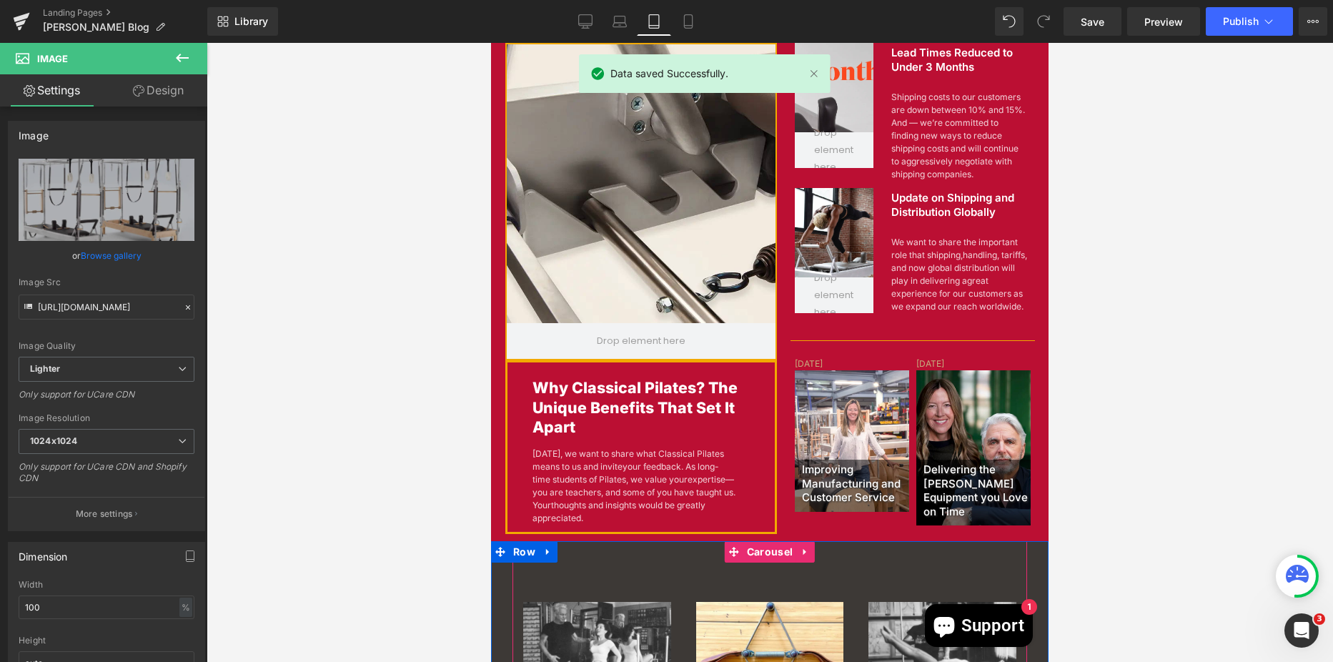
scroll to position [0, 0]
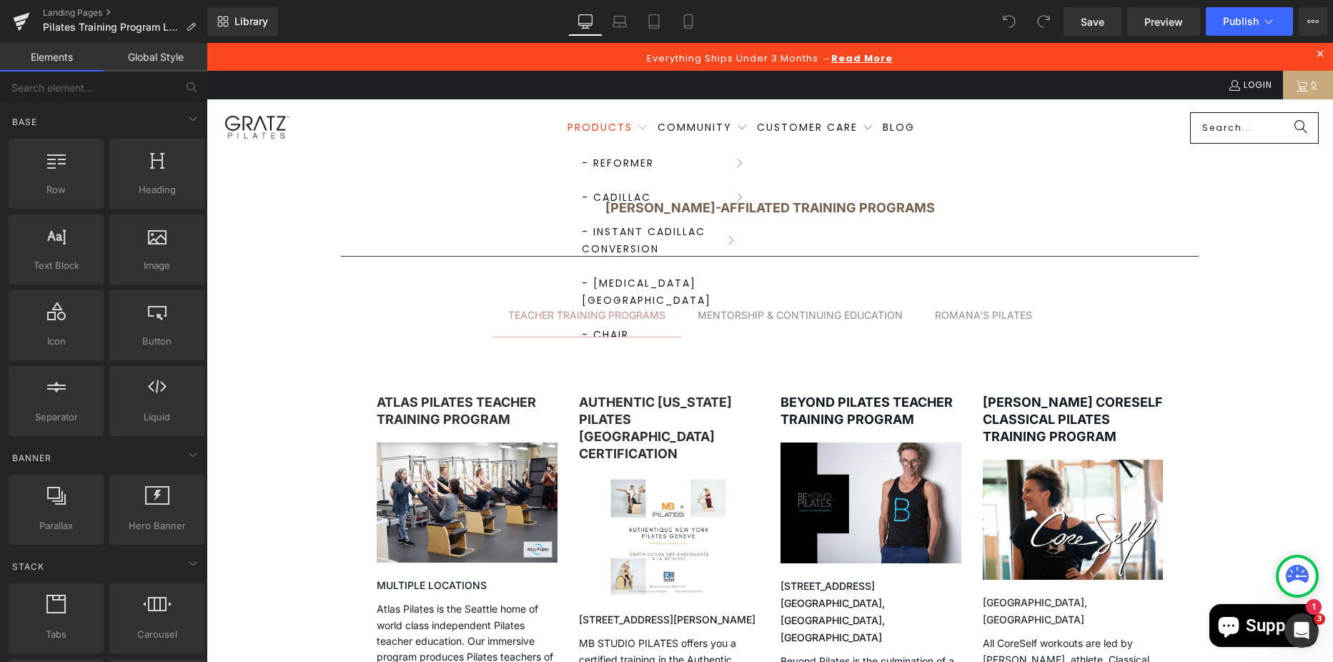
click at [589, 129] on span "Products" at bounding box center [600, 127] width 65 height 14
